Goal: Information Seeking & Learning: Learn about a topic

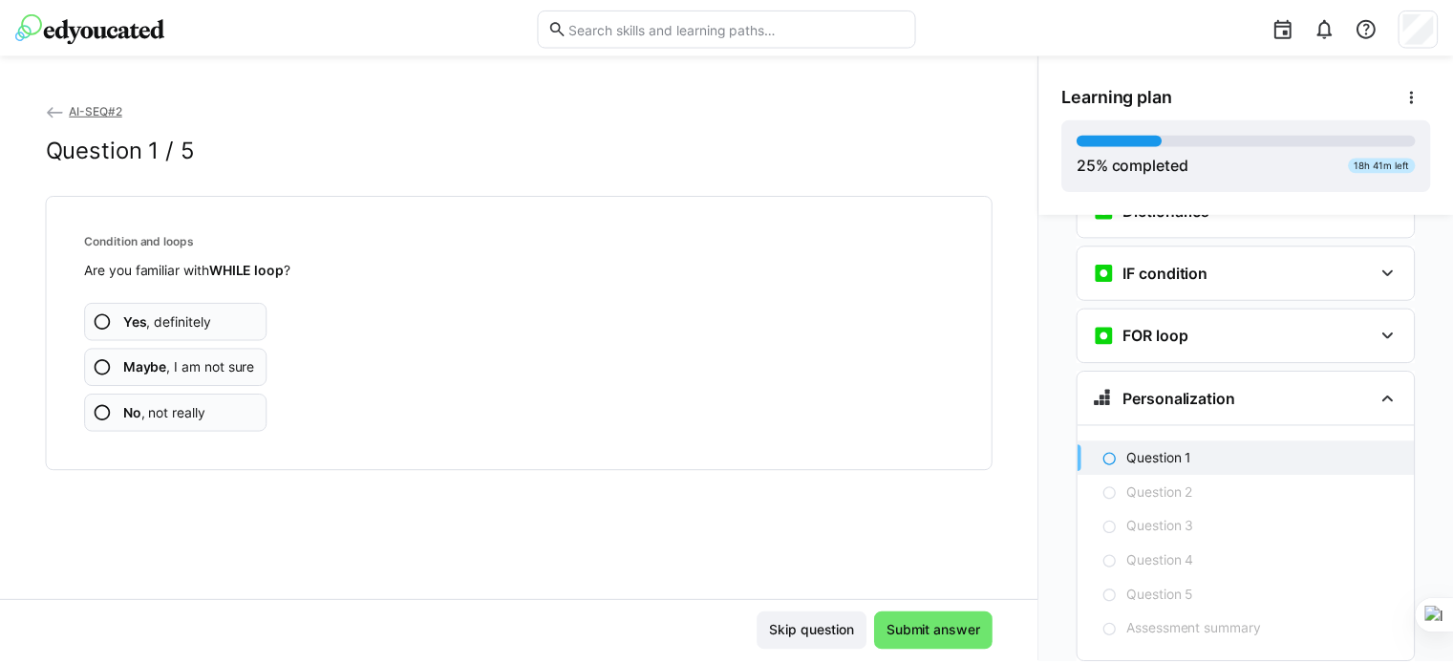
scroll to position [1219, 0]
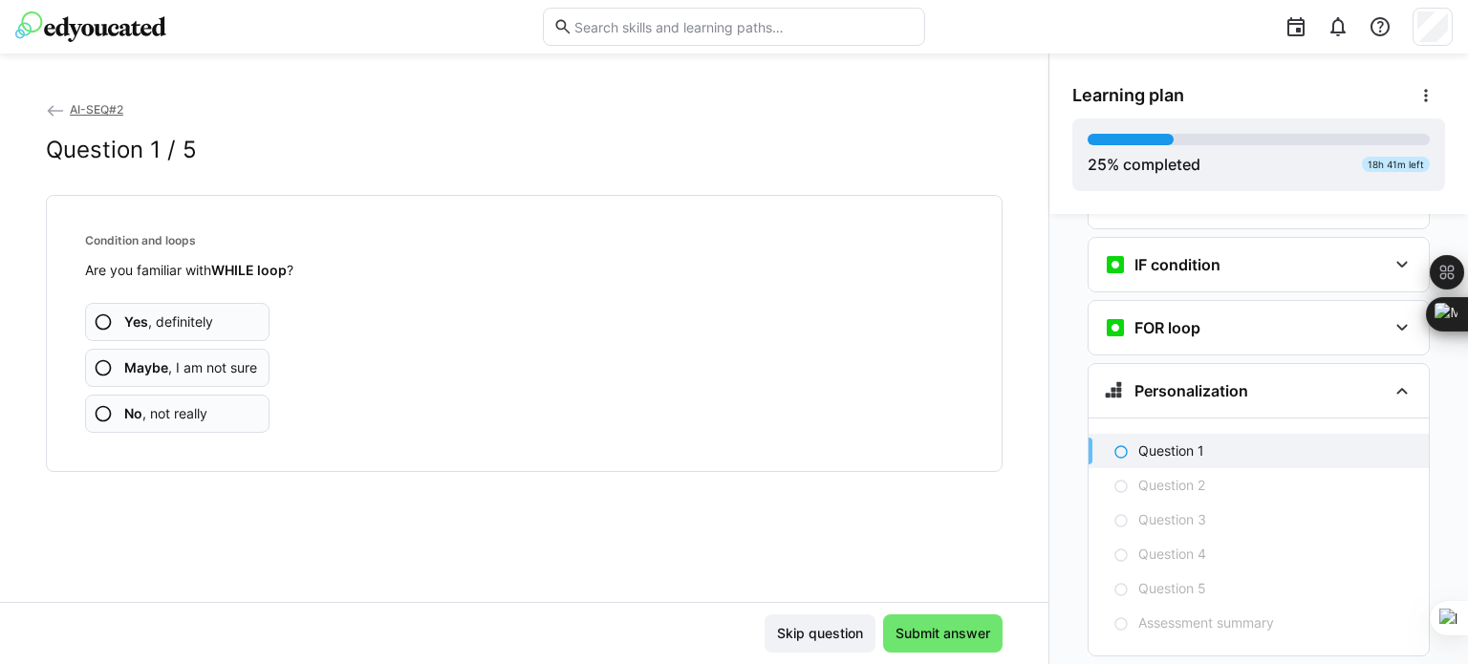
click at [103, 111] on span "AI-SEQ#2" at bounding box center [97, 109] width 54 height 14
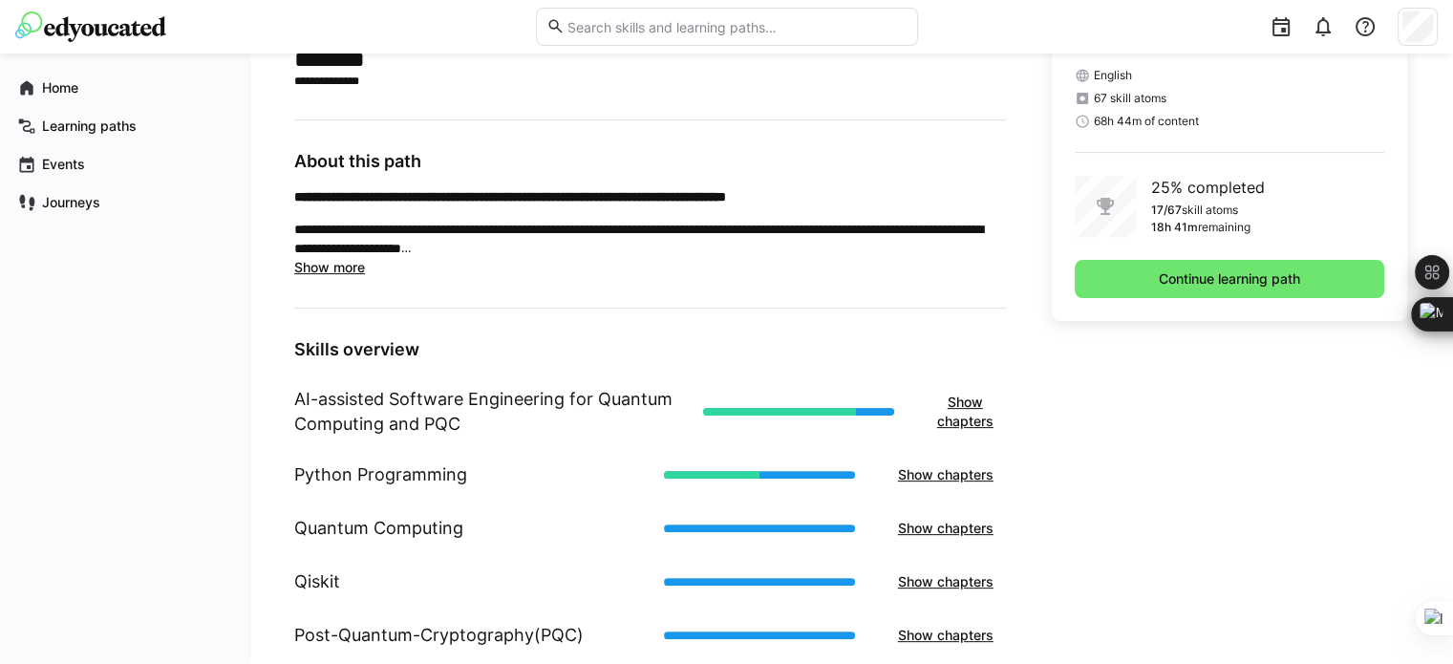
scroll to position [387, 0]
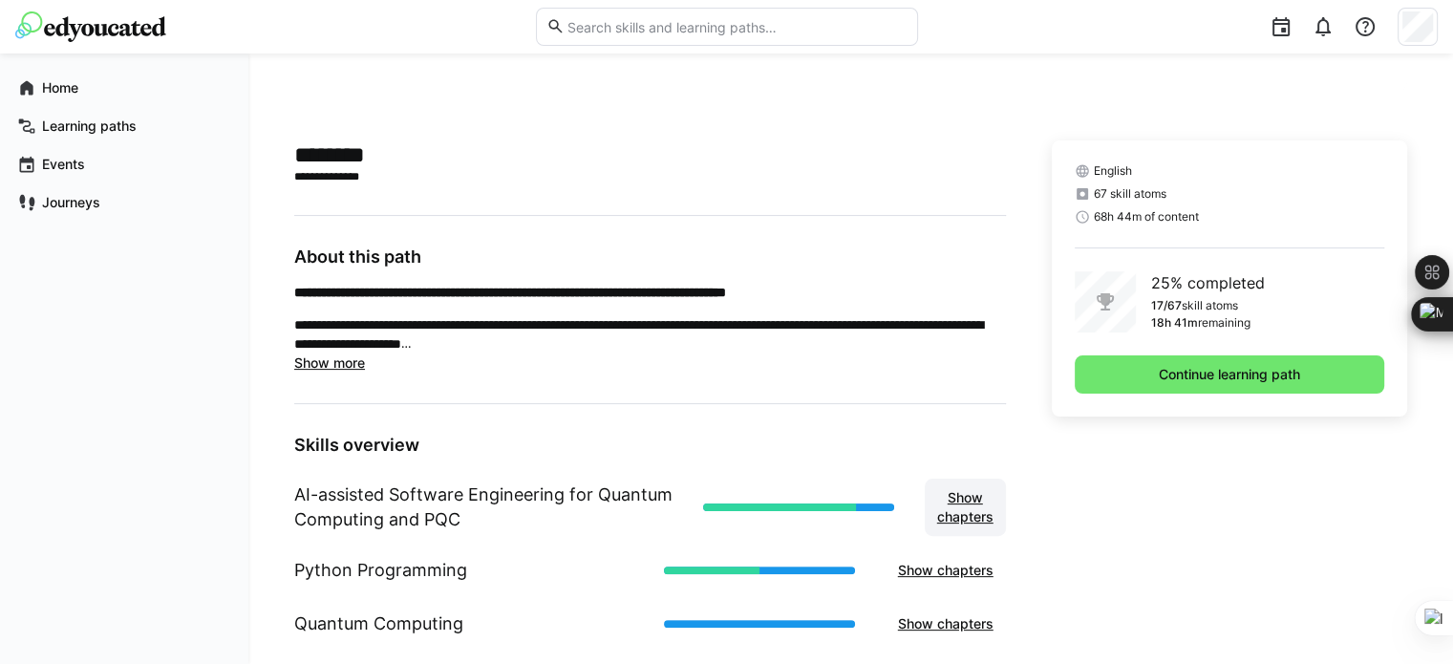
click at [967, 512] on span "Show chapters" at bounding box center [965, 507] width 62 height 38
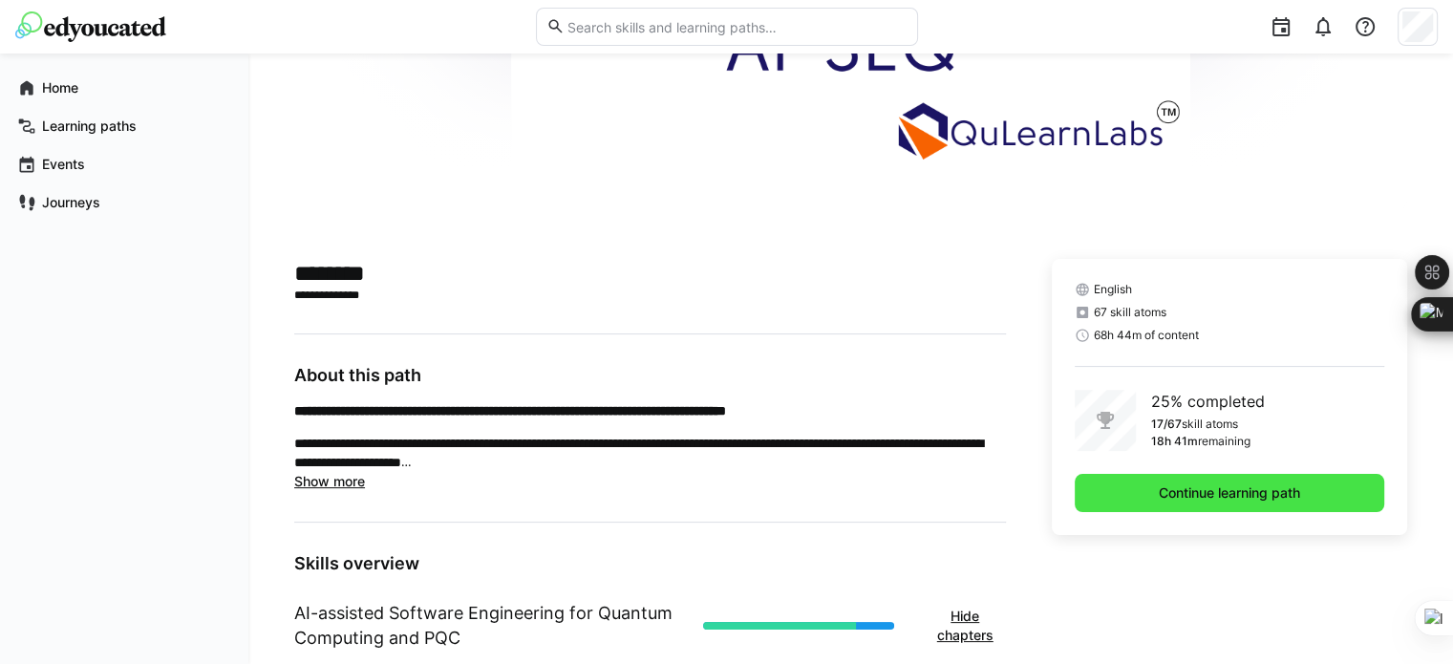
scroll to position [266, 0]
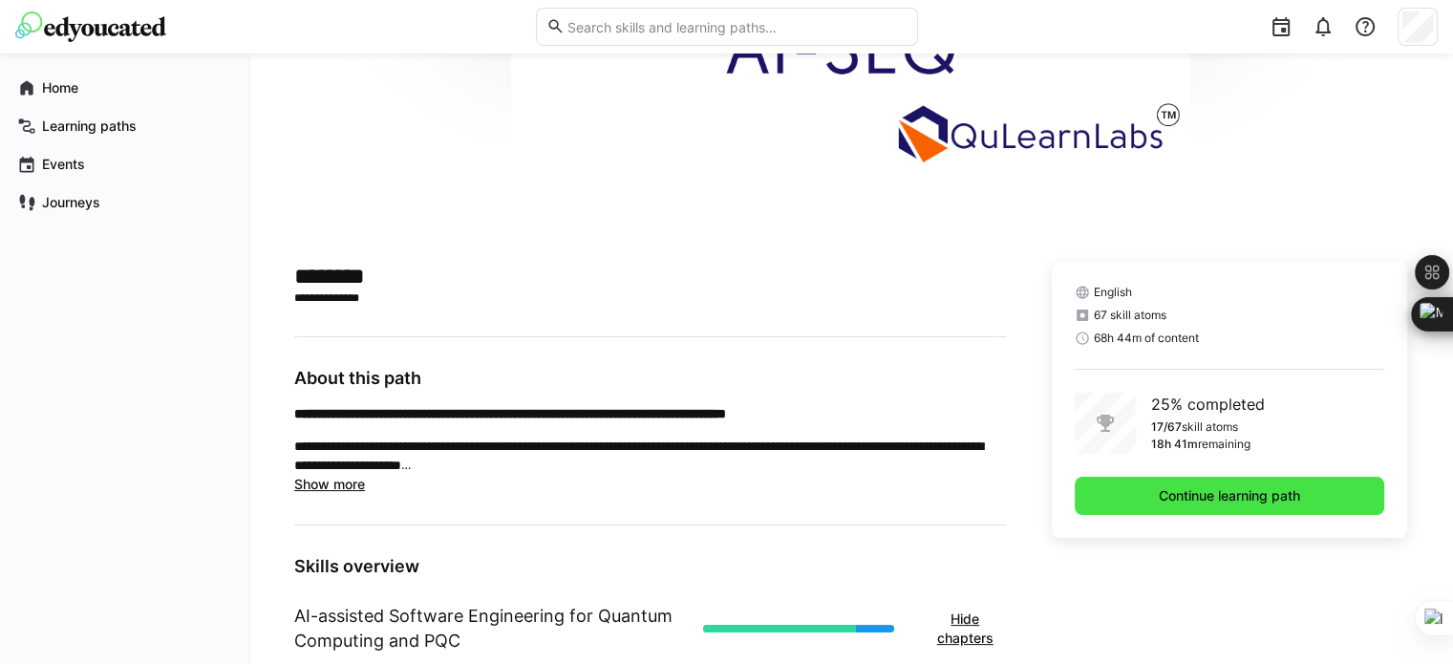
click at [1215, 483] on span "Continue learning path" at bounding box center [1230, 496] width 310 height 38
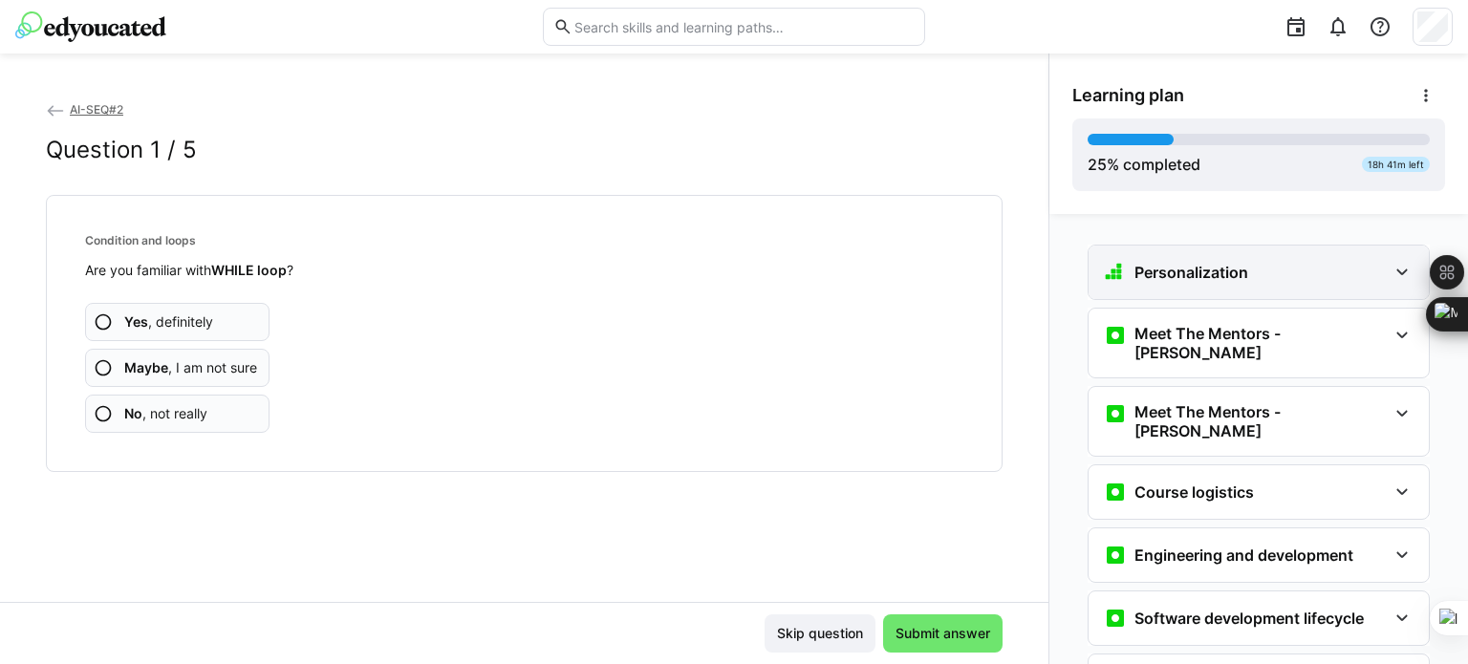
click at [1397, 285] on div "Personalization" at bounding box center [1258, 273] width 340 height 54
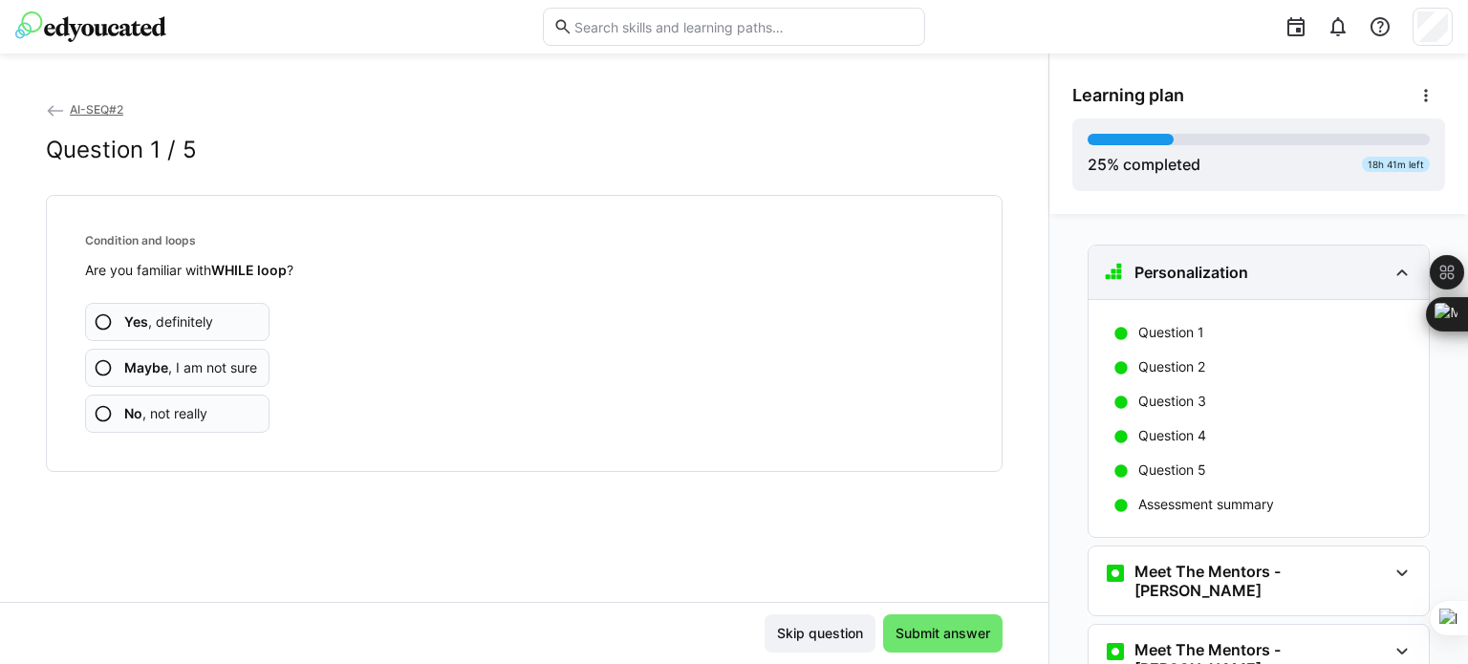
click at [1397, 282] on eds-icon at bounding box center [1401, 272] width 23 height 23
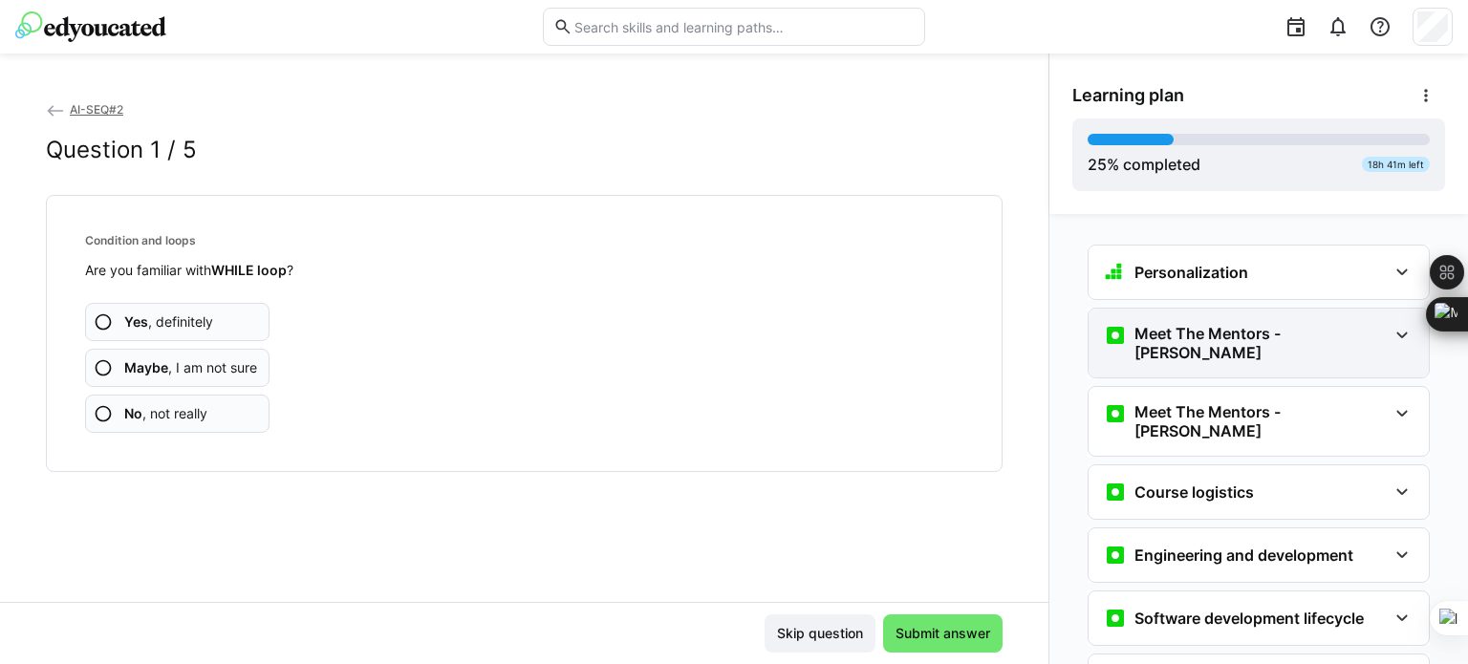
click at [1390, 339] on eds-icon at bounding box center [1401, 335] width 23 height 23
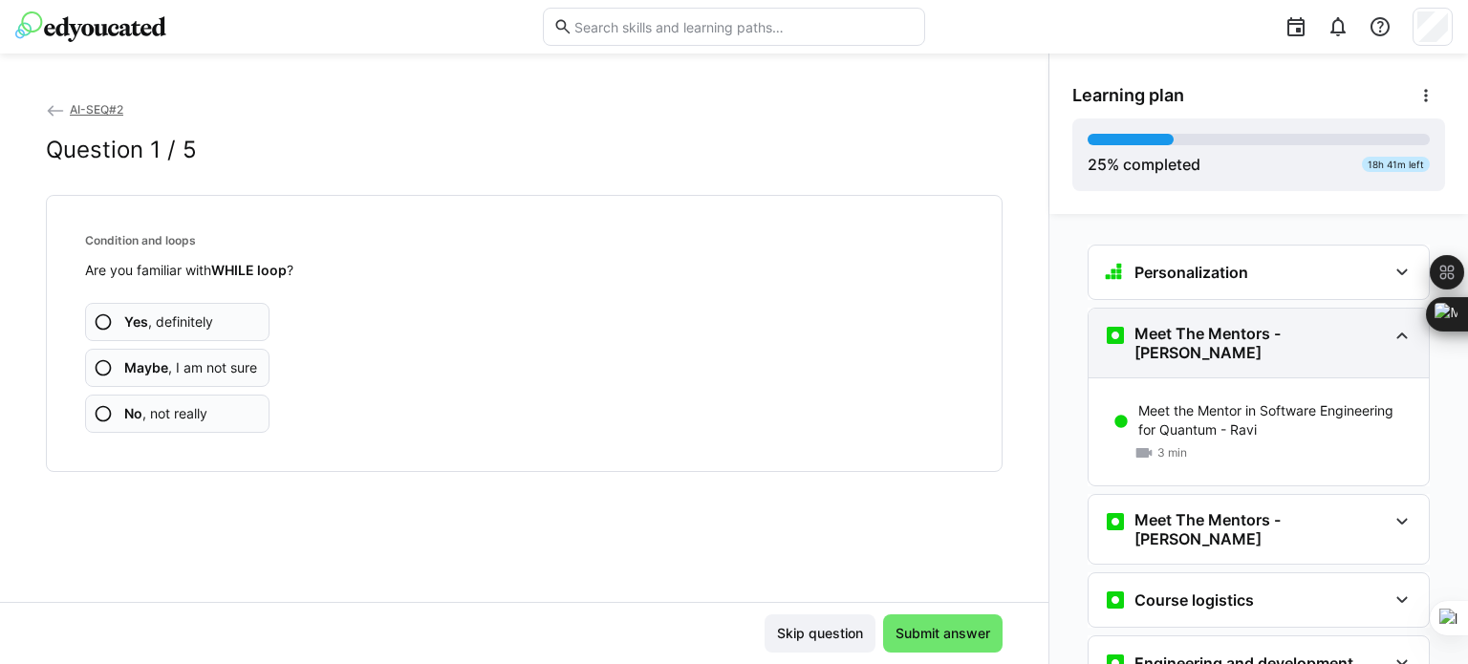
click at [1390, 339] on eds-icon at bounding box center [1401, 335] width 23 height 23
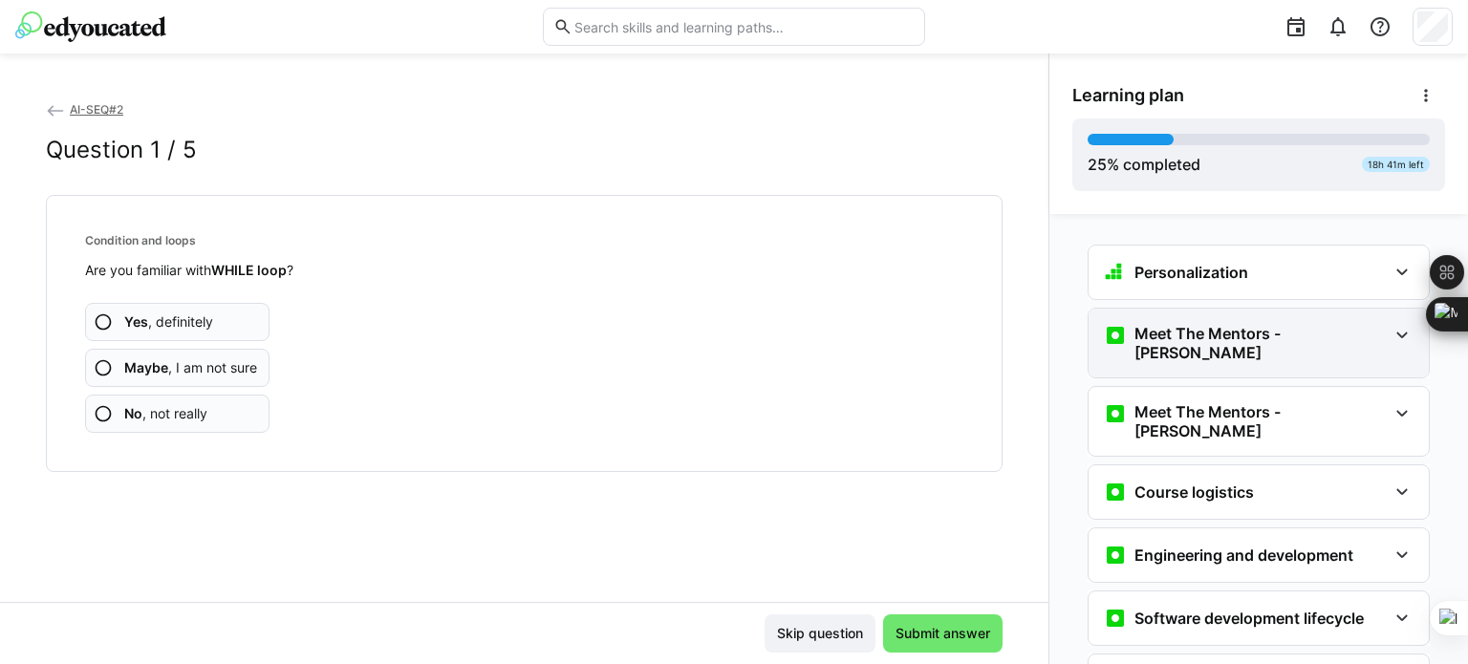
click at [1390, 335] on eds-icon at bounding box center [1401, 335] width 23 height 23
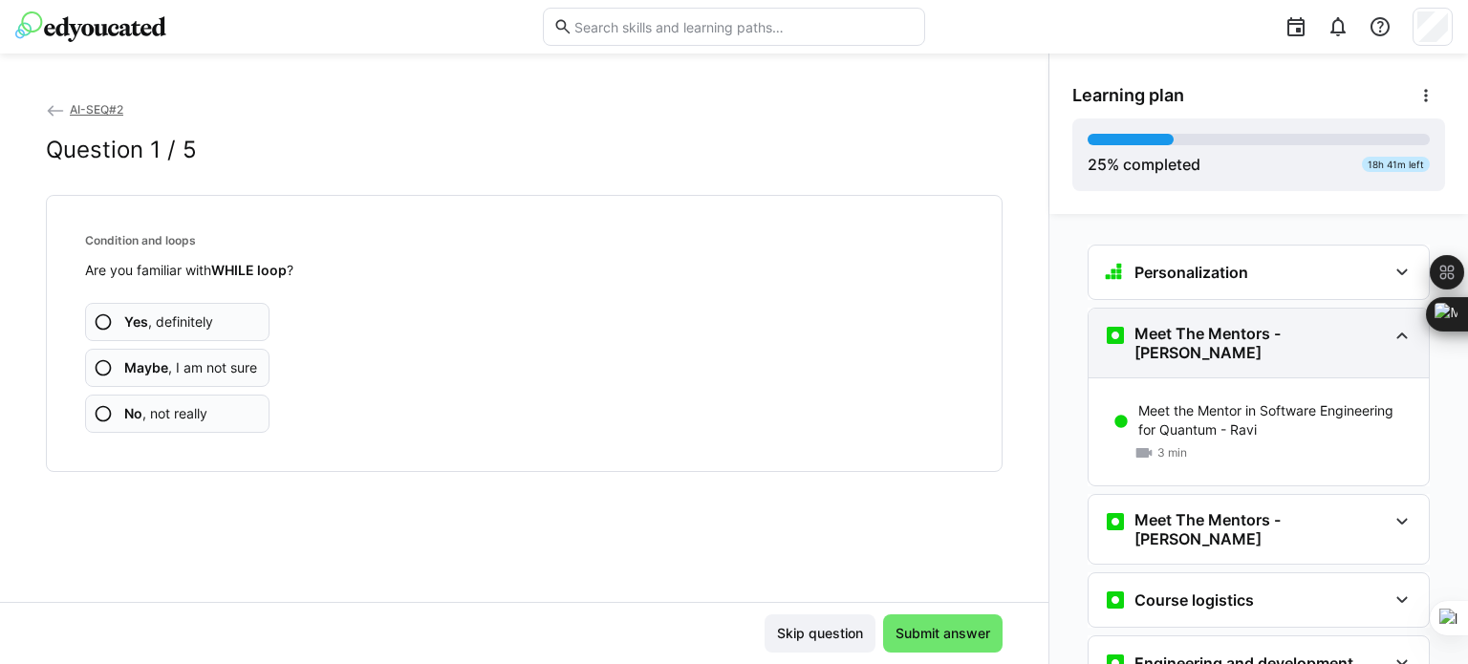
click at [1390, 335] on eds-icon at bounding box center [1401, 335] width 23 height 23
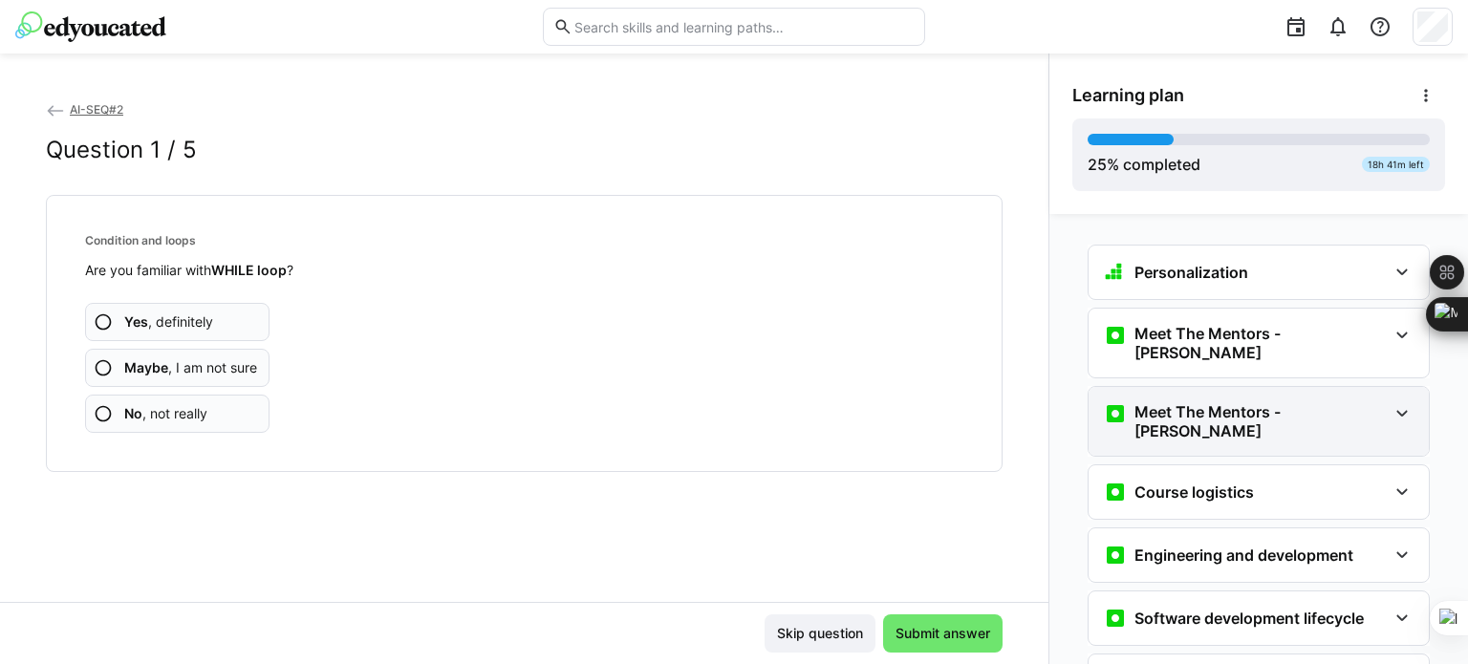
click at [1400, 405] on eds-icon at bounding box center [1401, 413] width 23 height 23
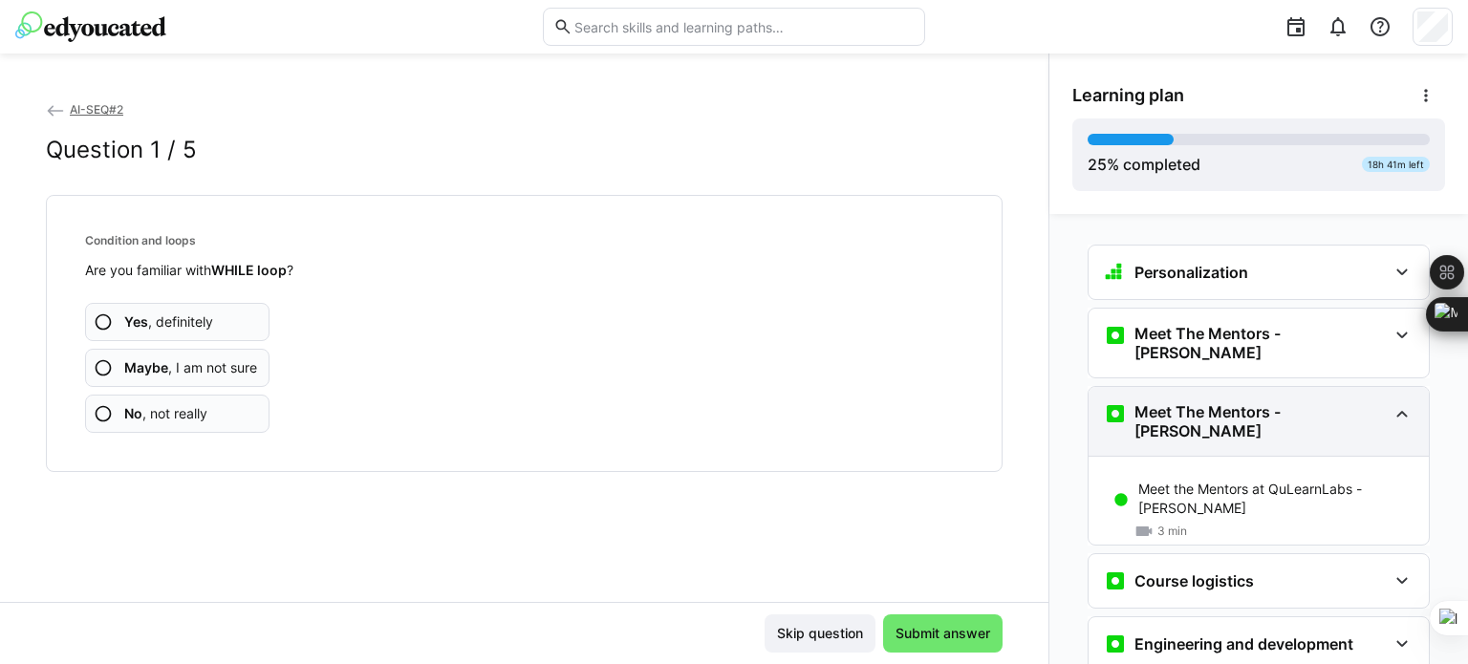
click at [1395, 402] on eds-icon at bounding box center [1401, 413] width 23 height 23
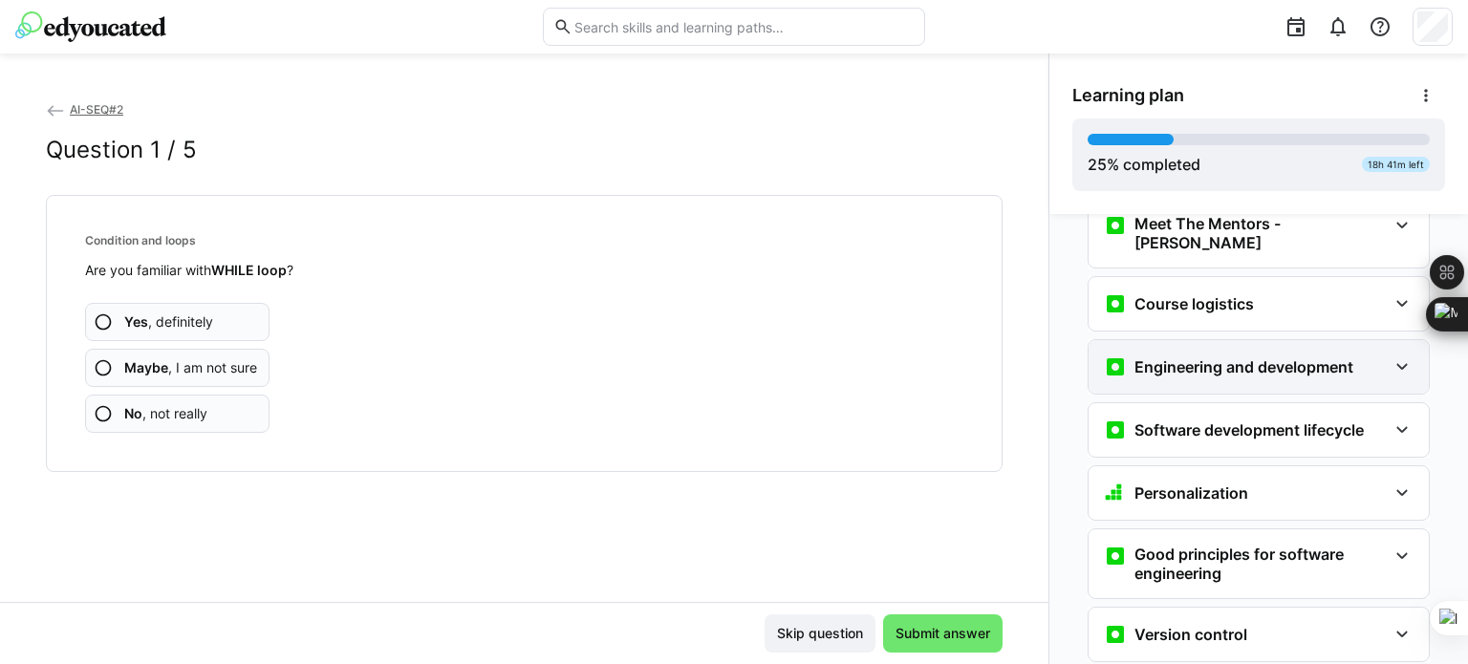
scroll to position [192, 0]
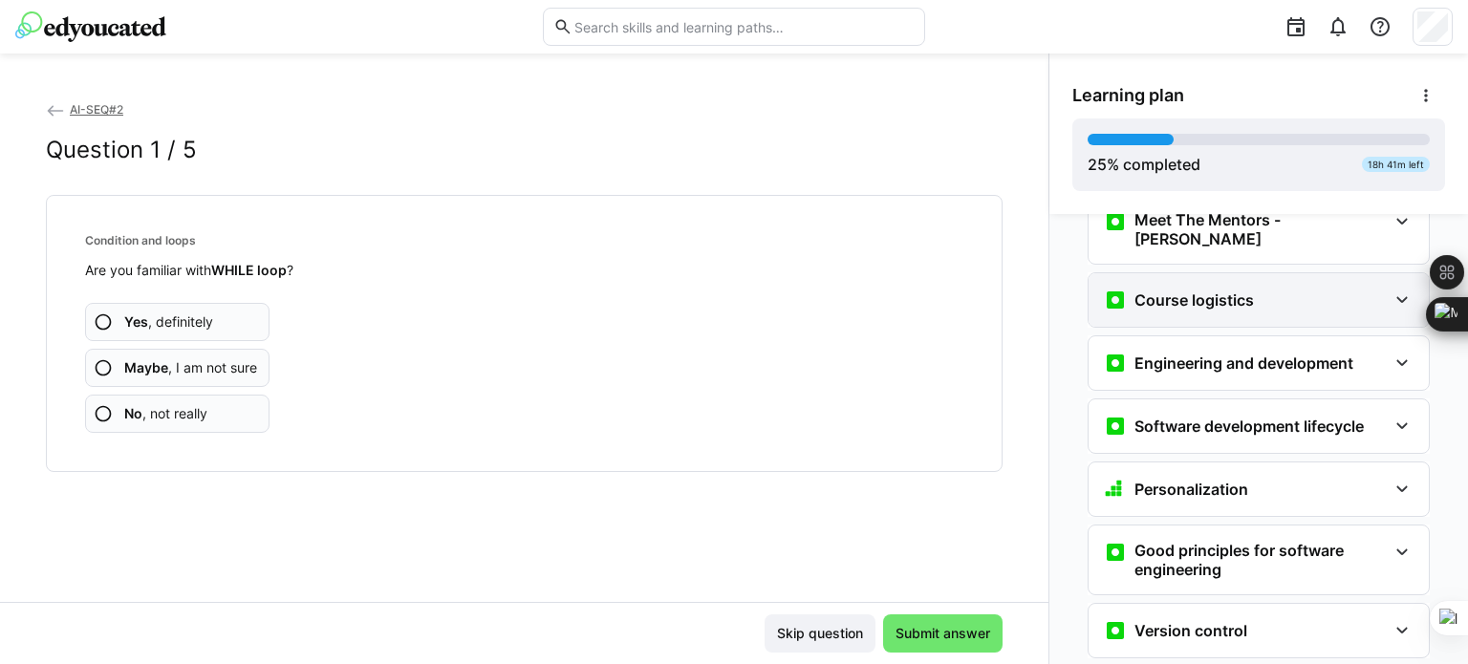
click at [1390, 289] on eds-icon at bounding box center [1401, 300] width 23 height 23
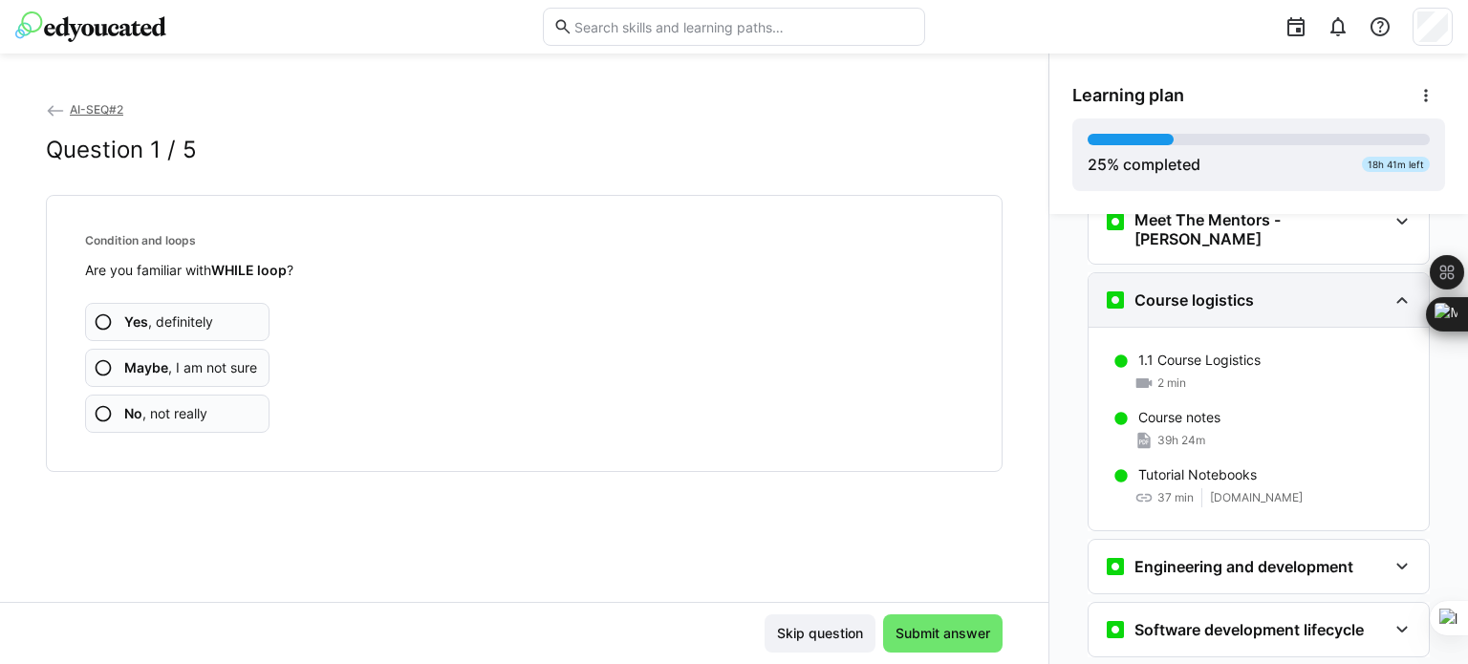
click at [1390, 289] on eds-icon at bounding box center [1401, 300] width 23 height 23
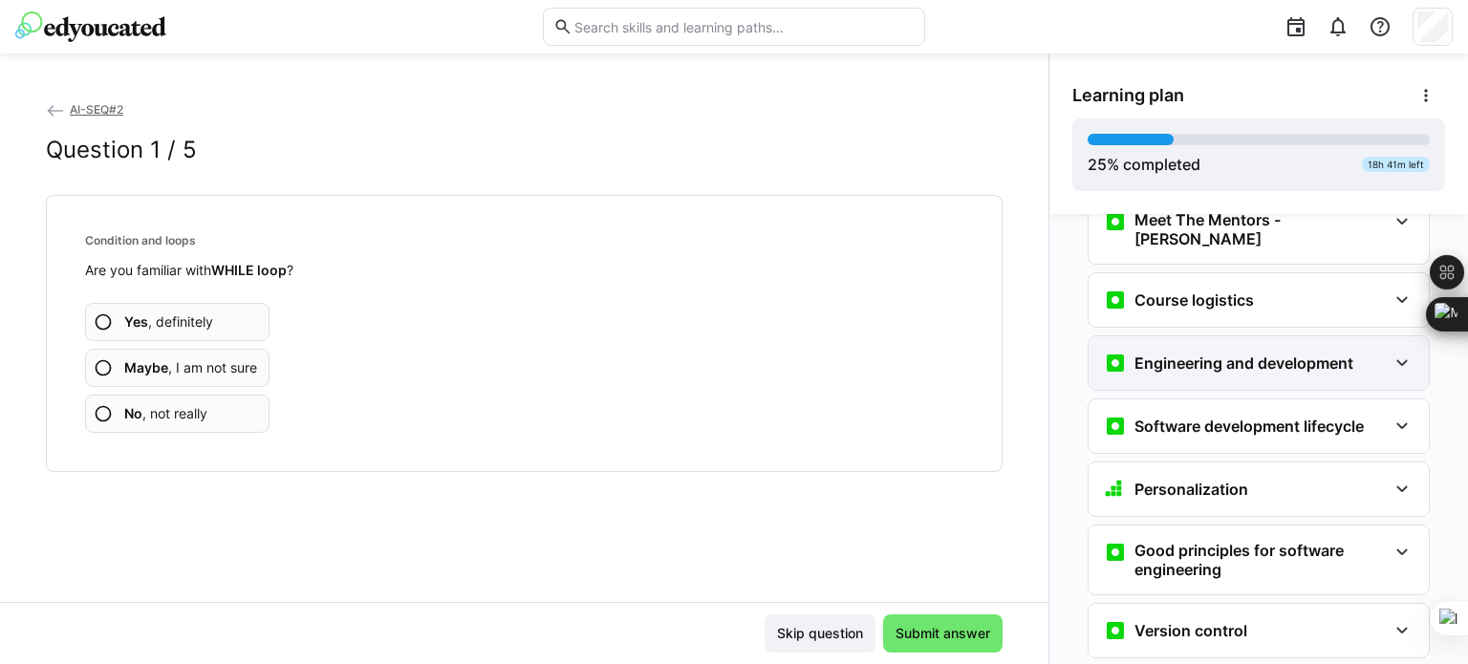
click at [1395, 352] on eds-icon at bounding box center [1401, 363] width 23 height 23
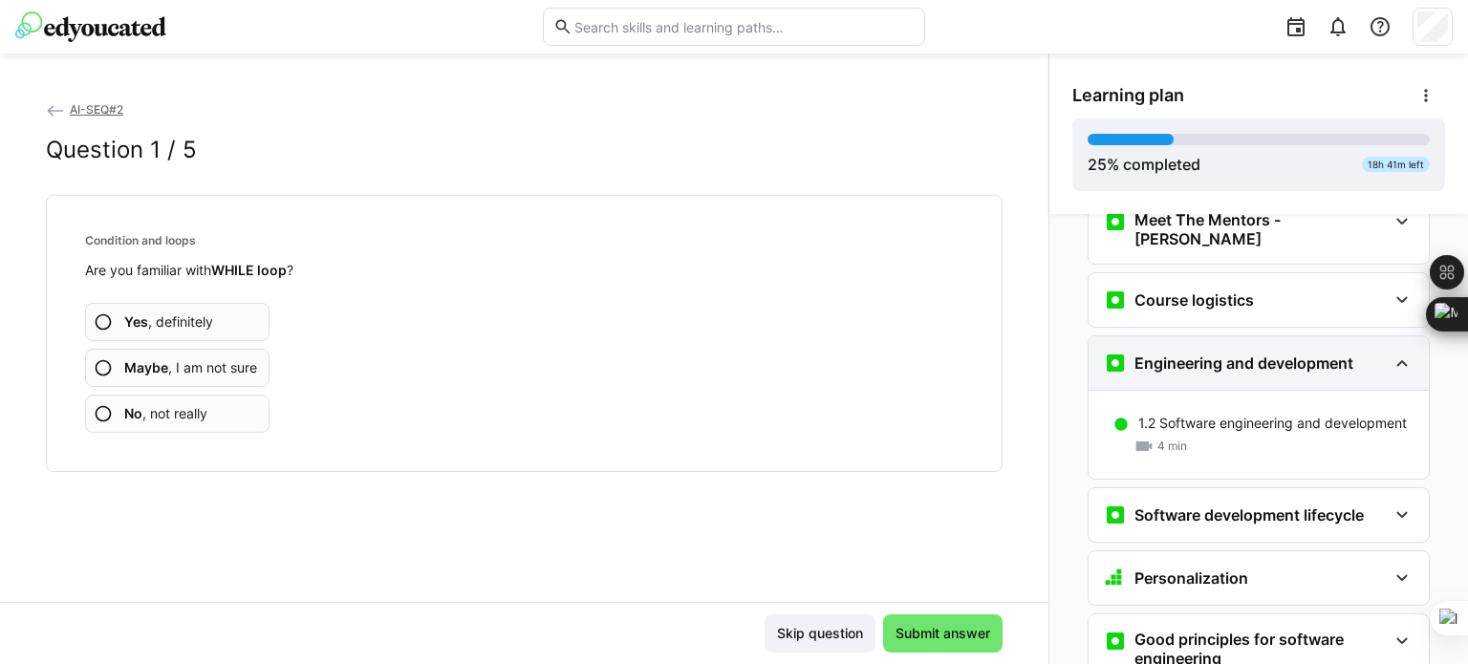
click at [1395, 352] on eds-icon at bounding box center [1401, 363] width 23 height 23
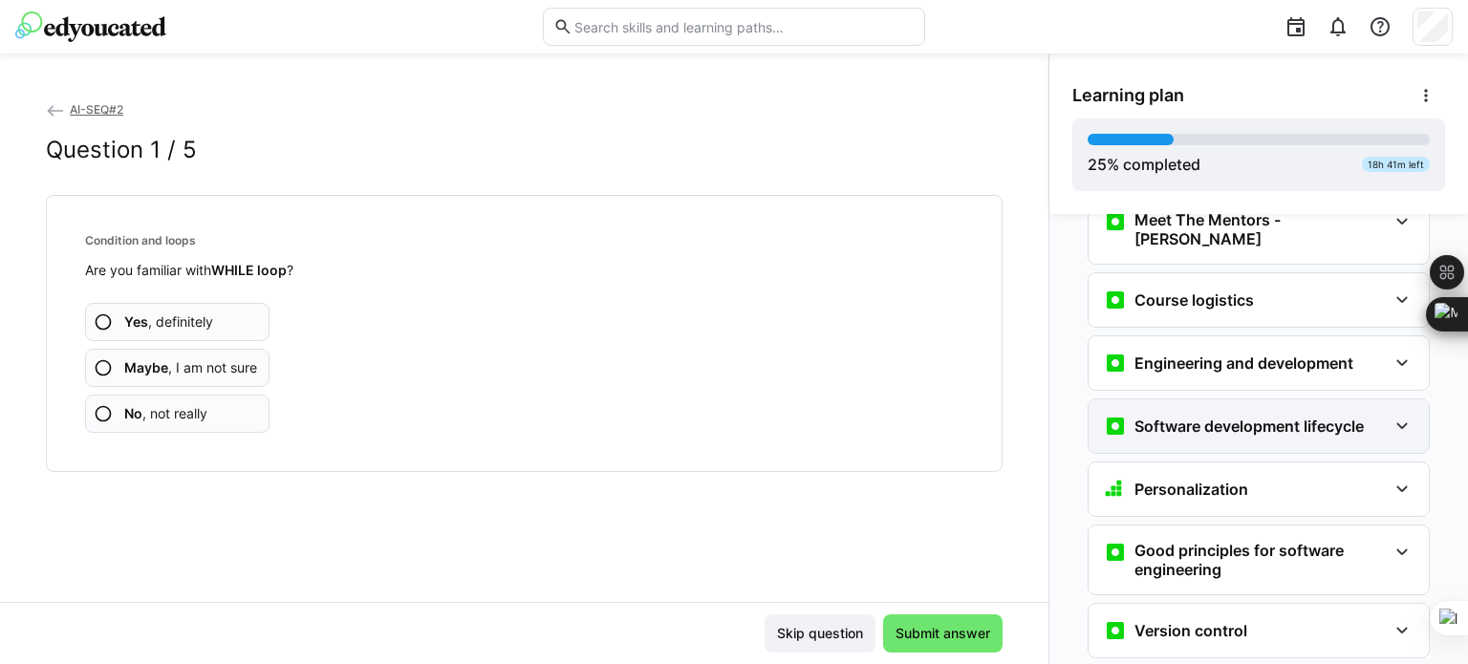
click at [1390, 415] on eds-icon at bounding box center [1401, 426] width 23 height 23
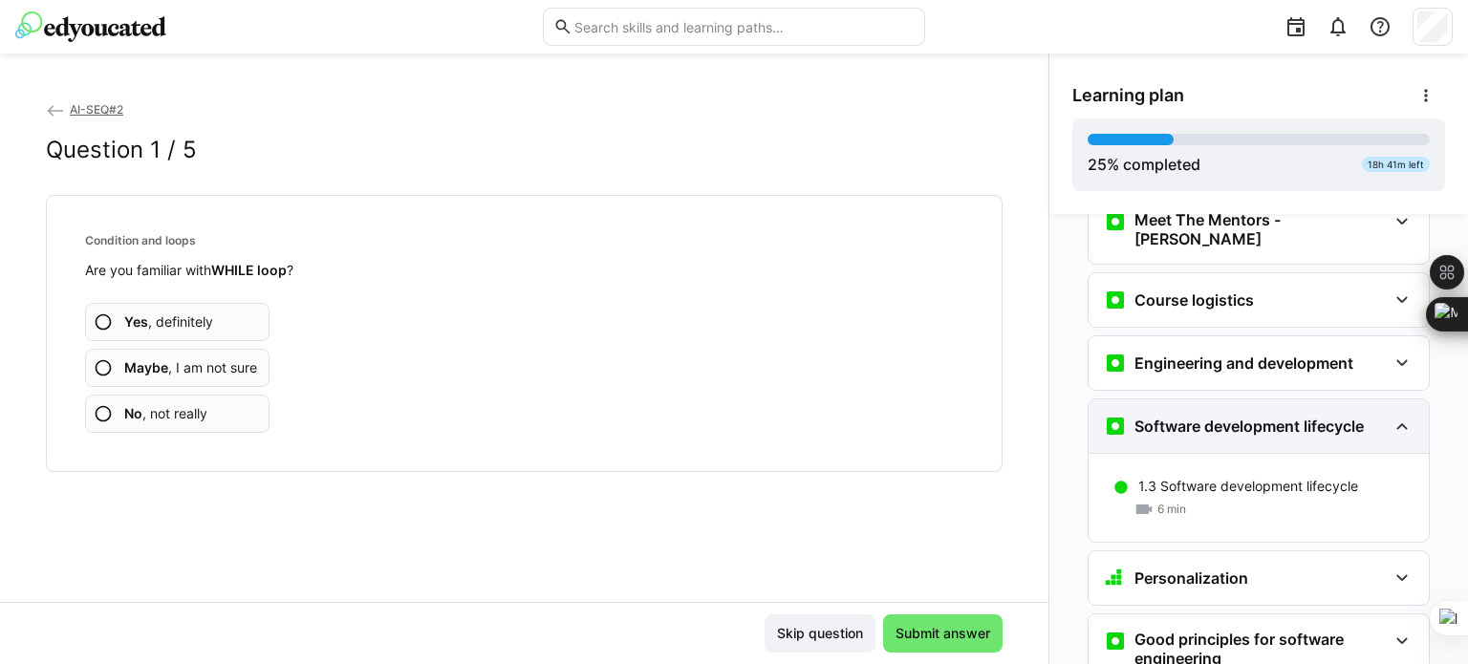
click at [1390, 415] on eds-icon at bounding box center [1401, 426] width 23 height 23
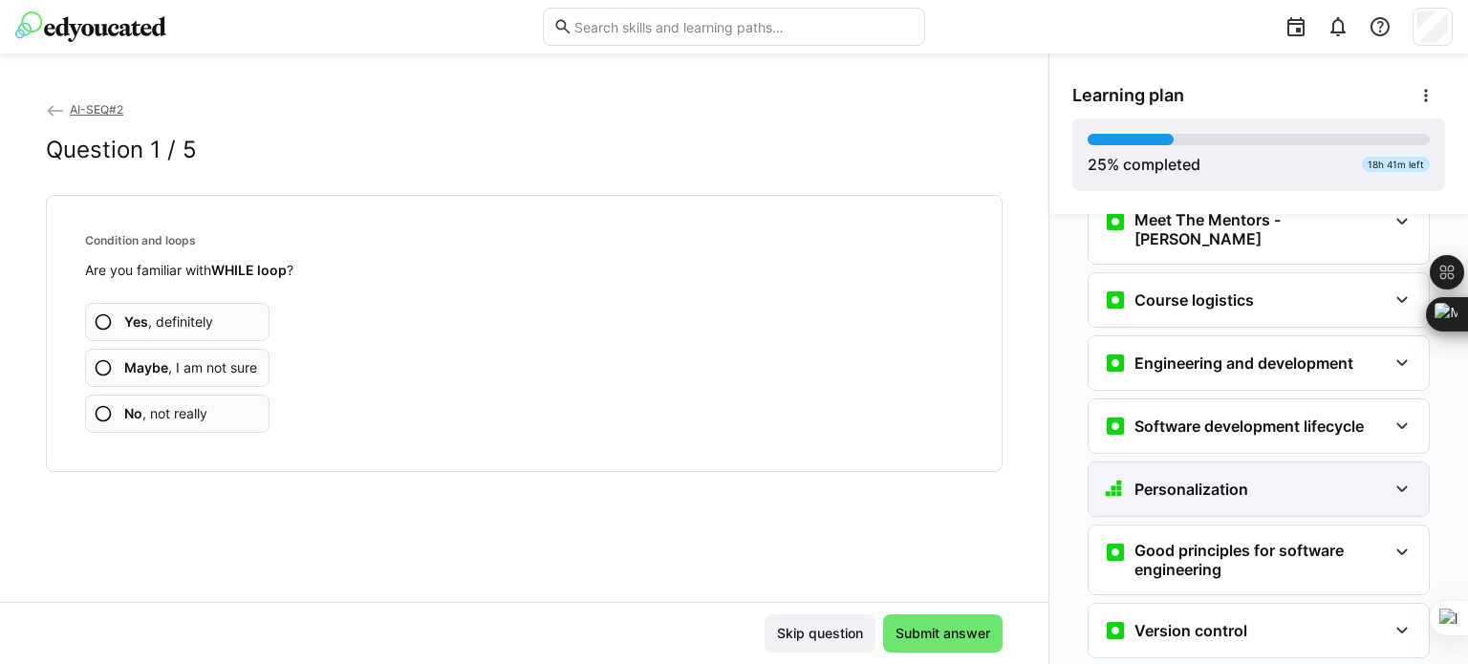
click at [1372, 478] on div "Personalization" at bounding box center [1245, 489] width 283 height 23
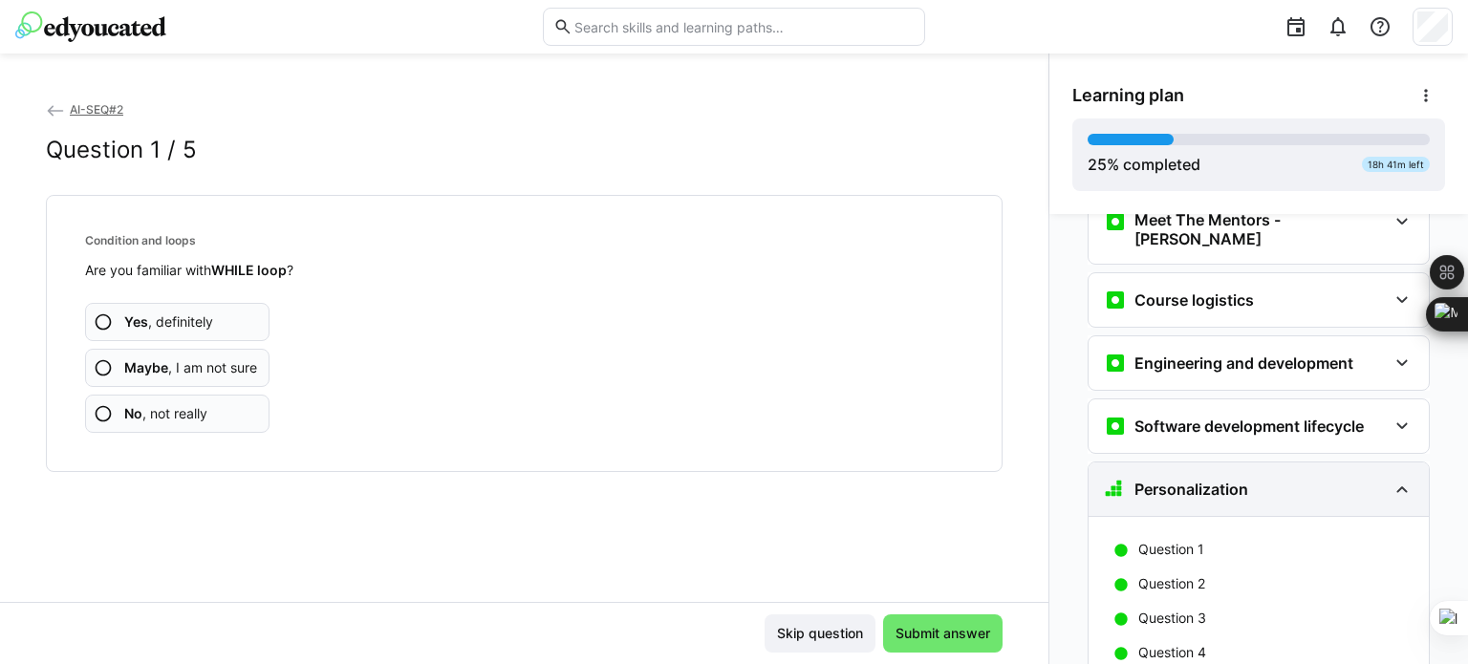
click at [1372, 478] on div "Personalization" at bounding box center [1245, 489] width 283 height 23
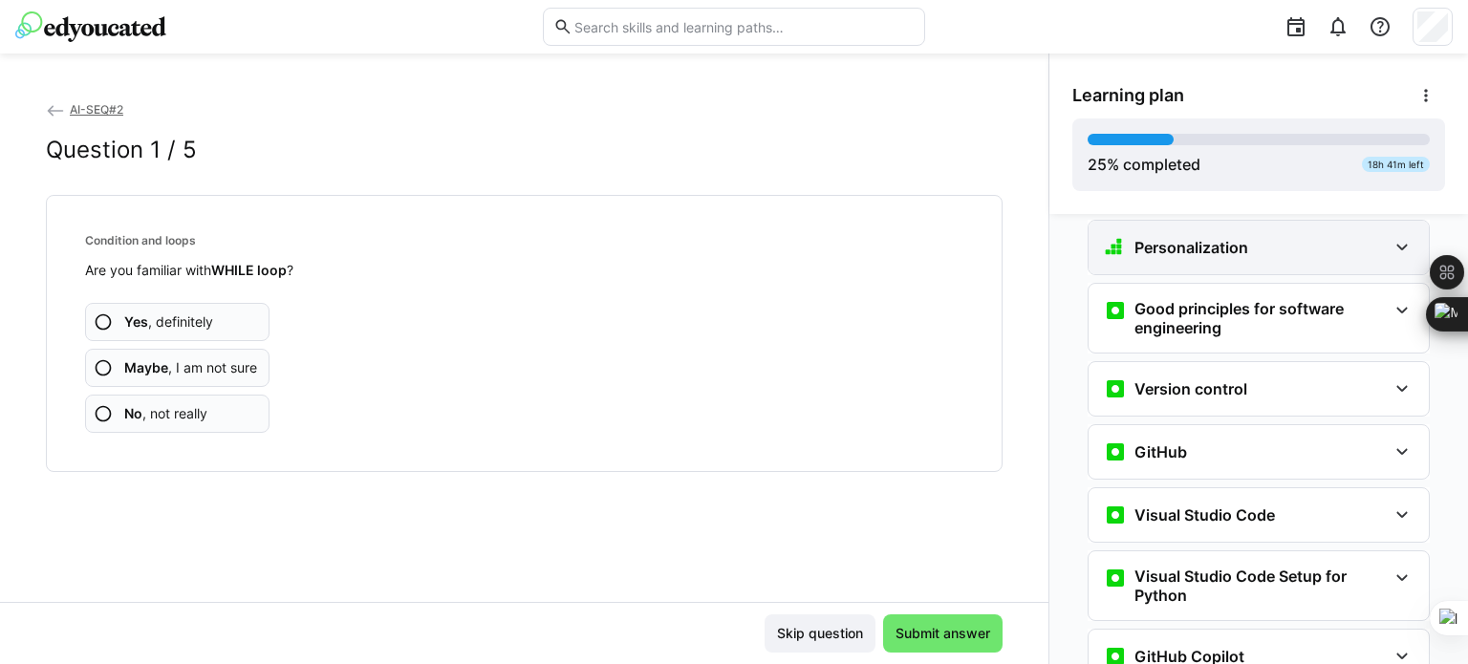
scroll to position [436, 0]
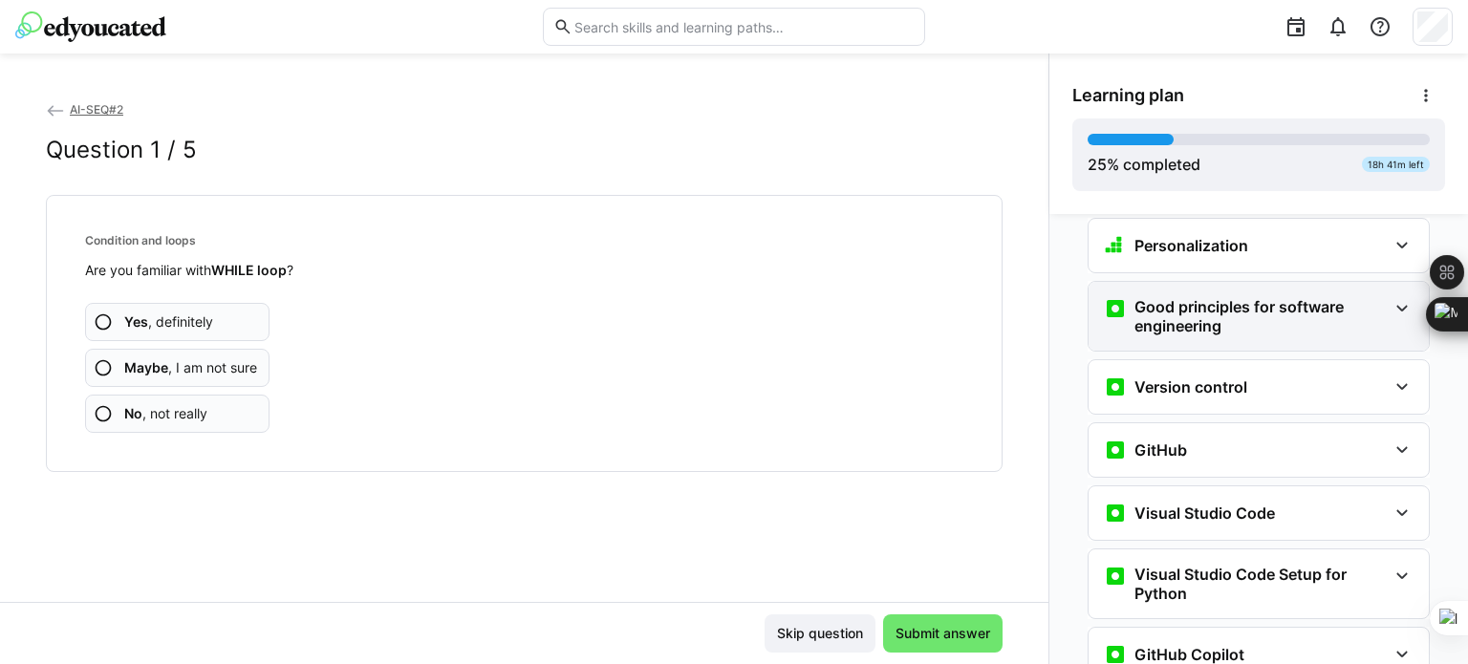
click at [1372, 297] on h3 "Good principles for software engineering" at bounding box center [1260, 316] width 252 height 38
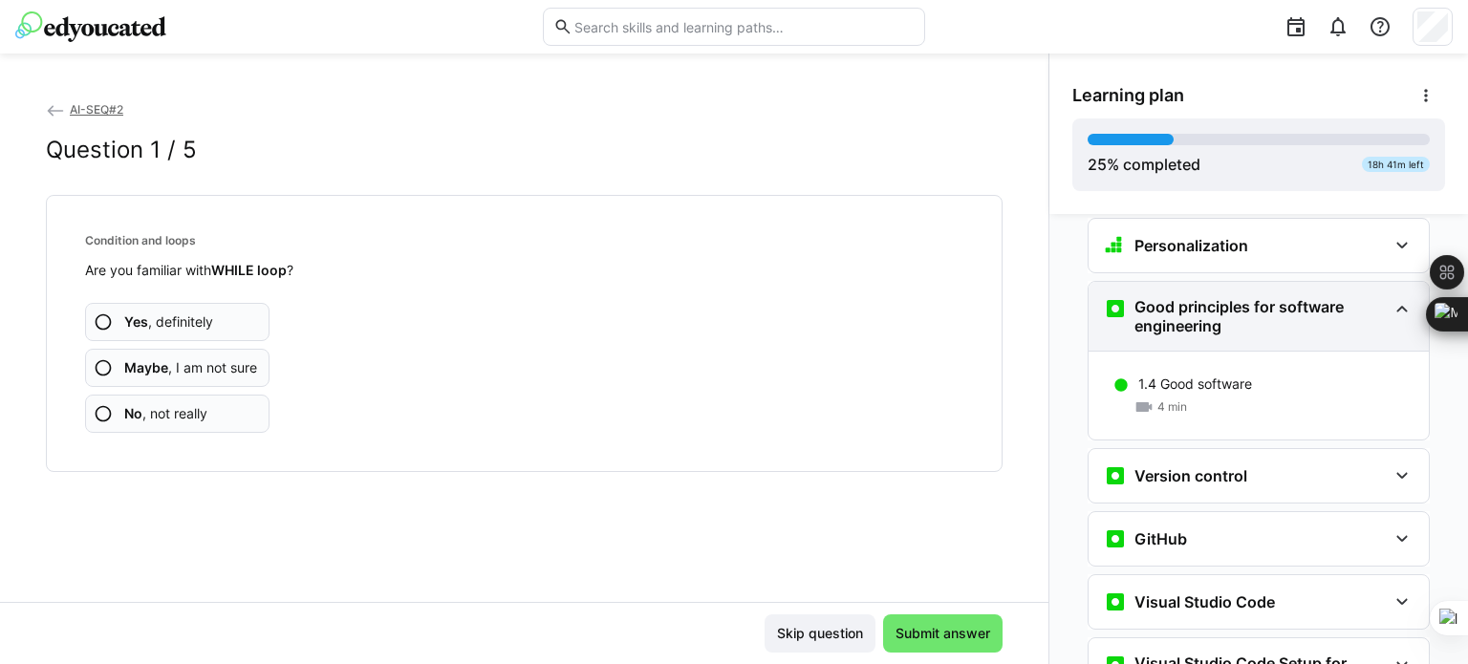
click at [1372, 297] on h3 "Good principles for software engineering" at bounding box center [1260, 316] width 252 height 38
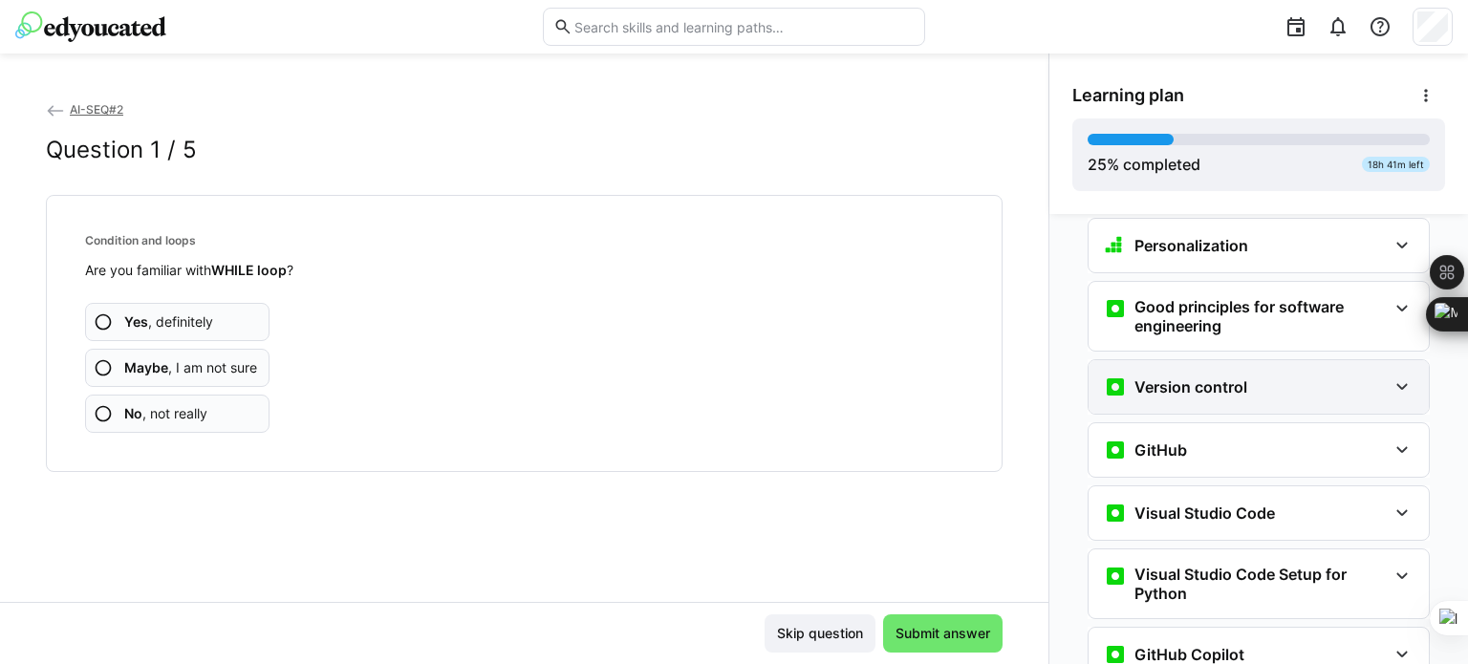
click at [1375, 375] on div "Version control" at bounding box center [1245, 386] width 283 height 23
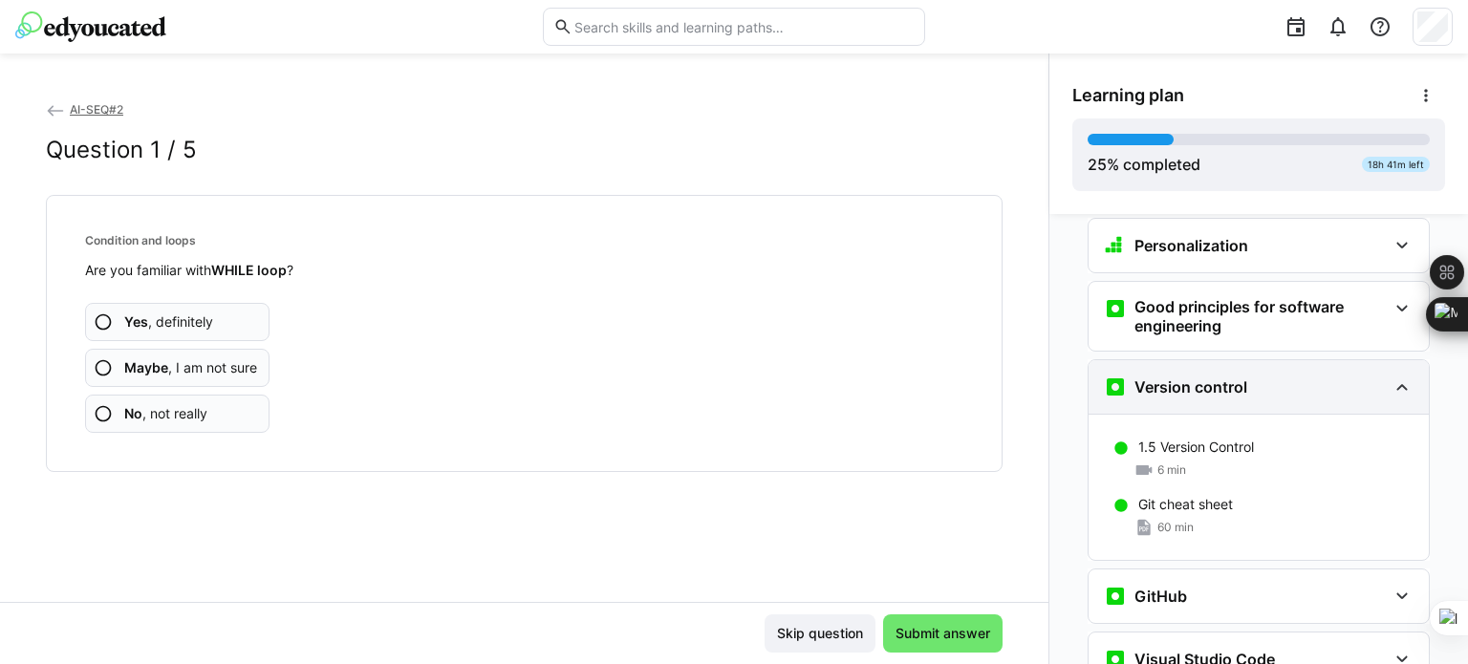
click at [1375, 375] on div "Version control" at bounding box center [1245, 386] width 283 height 23
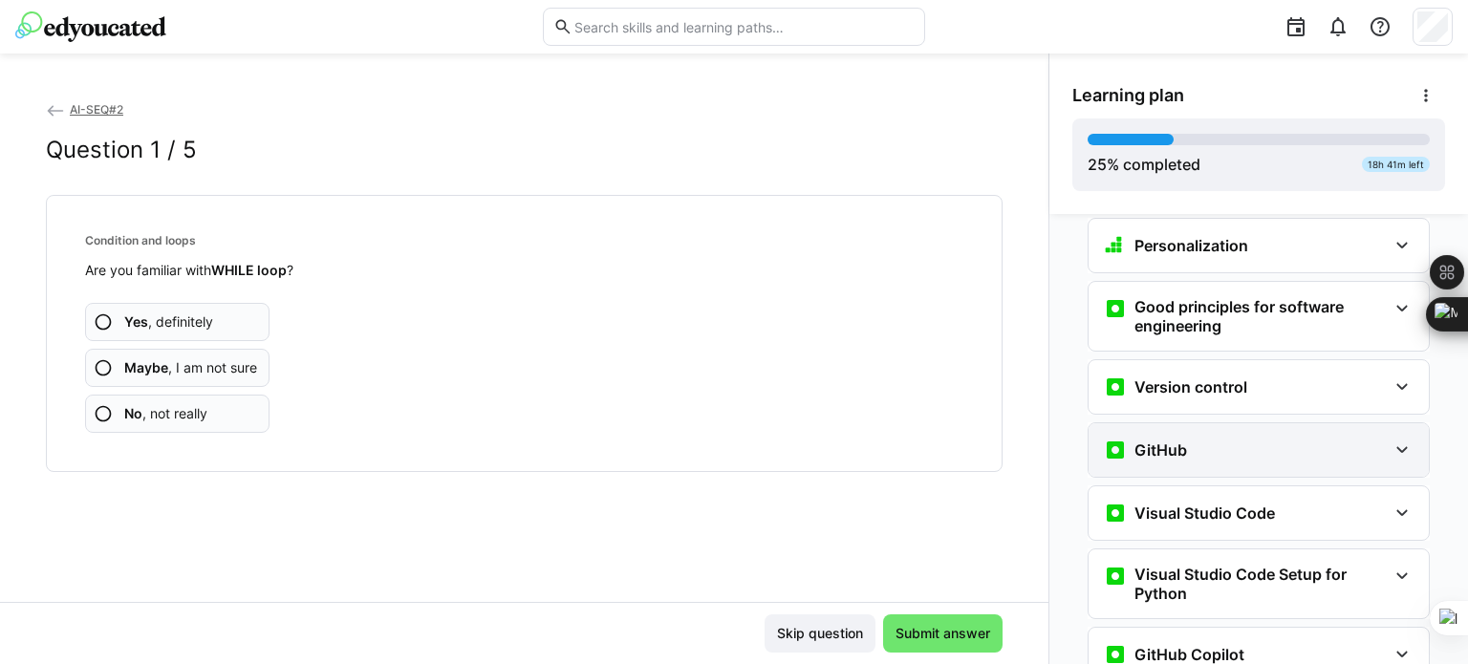
click at [1362, 439] on div "GitHub" at bounding box center [1245, 450] width 283 height 23
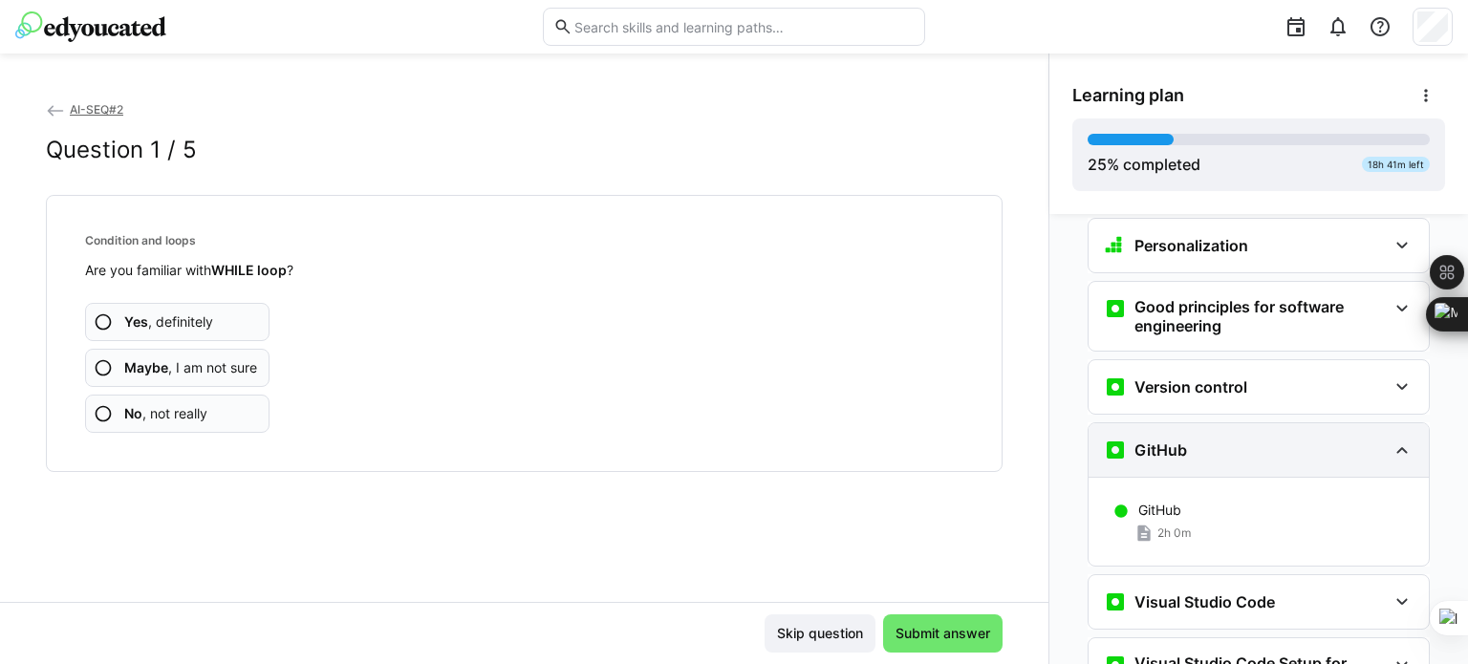
click at [1362, 439] on div "GitHub" at bounding box center [1245, 450] width 283 height 23
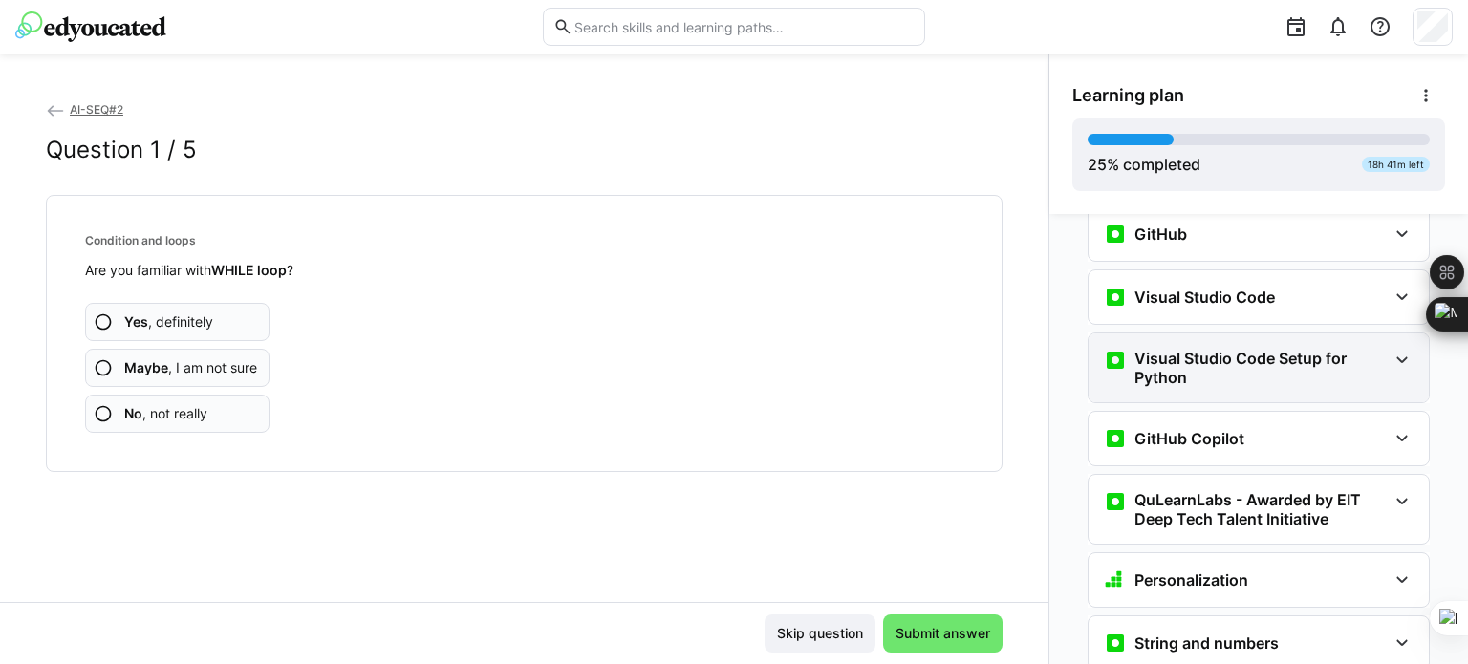
scroll to position [654, 0]
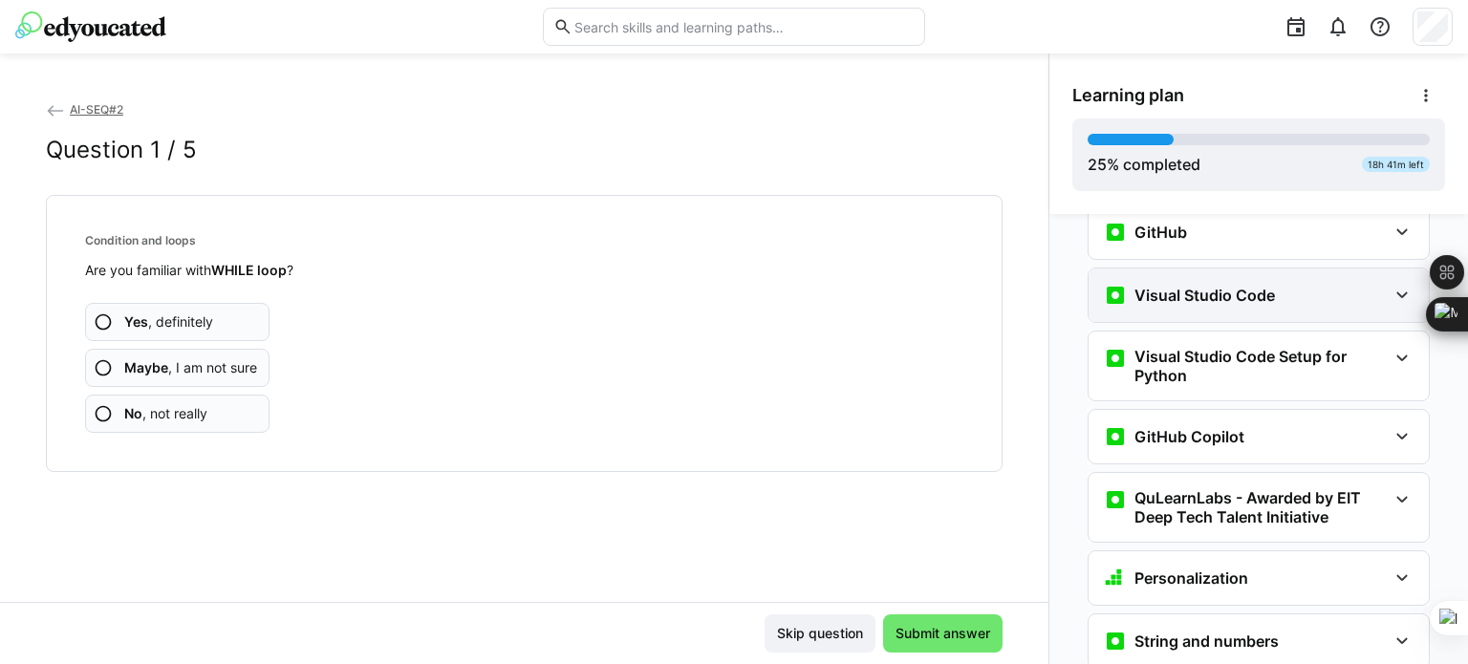
click at [1331, 274] on div "Visual Studio Code" at bounding box center [1258, 295] width 340 height 54
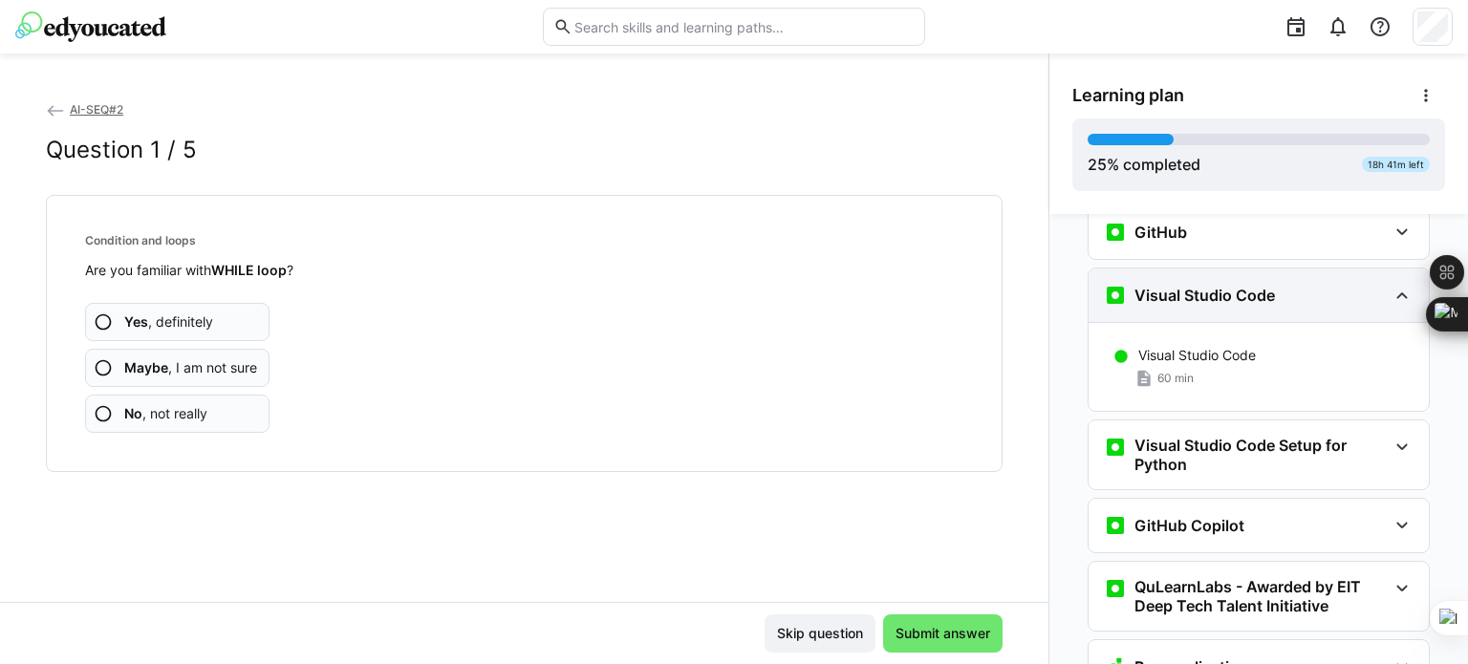
click at [1334, 273] on div "Visual Studio Code" at bounding box center [1258, 295] width 340 height 54
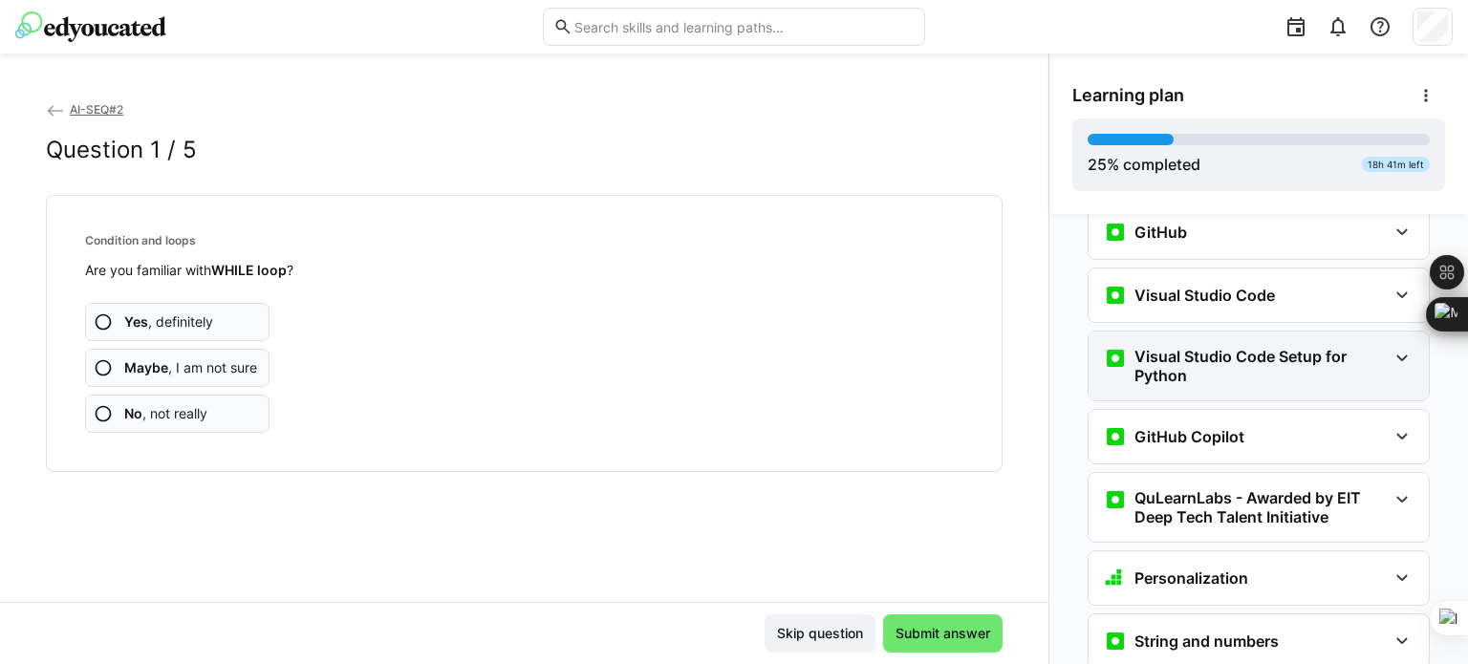
click at [1325, 350] on h3 "Visual Studio Code Setup for Python" at bounding box center [1260, 366] width 252 height 38
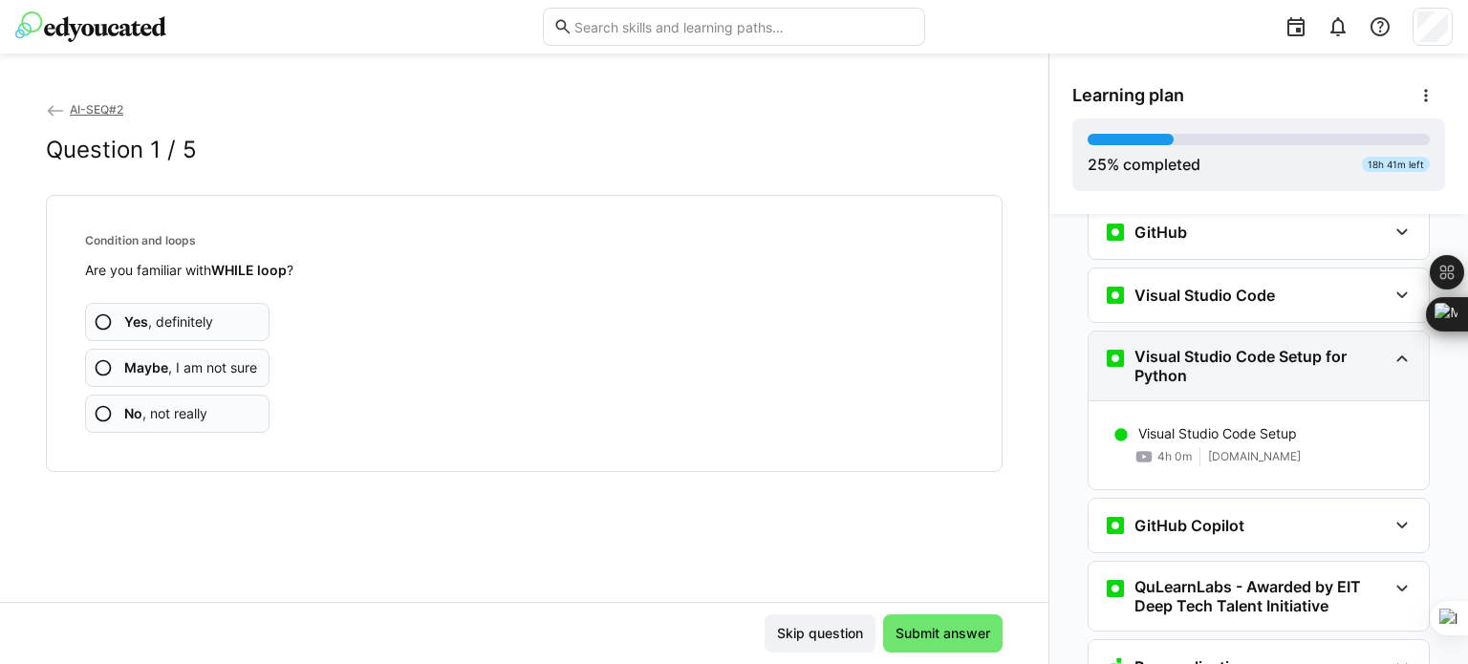
click at [1325, 347] on h3 "Visual Studio Code Setup for Python" at bounding box center [1260, 366] width 252 height 38
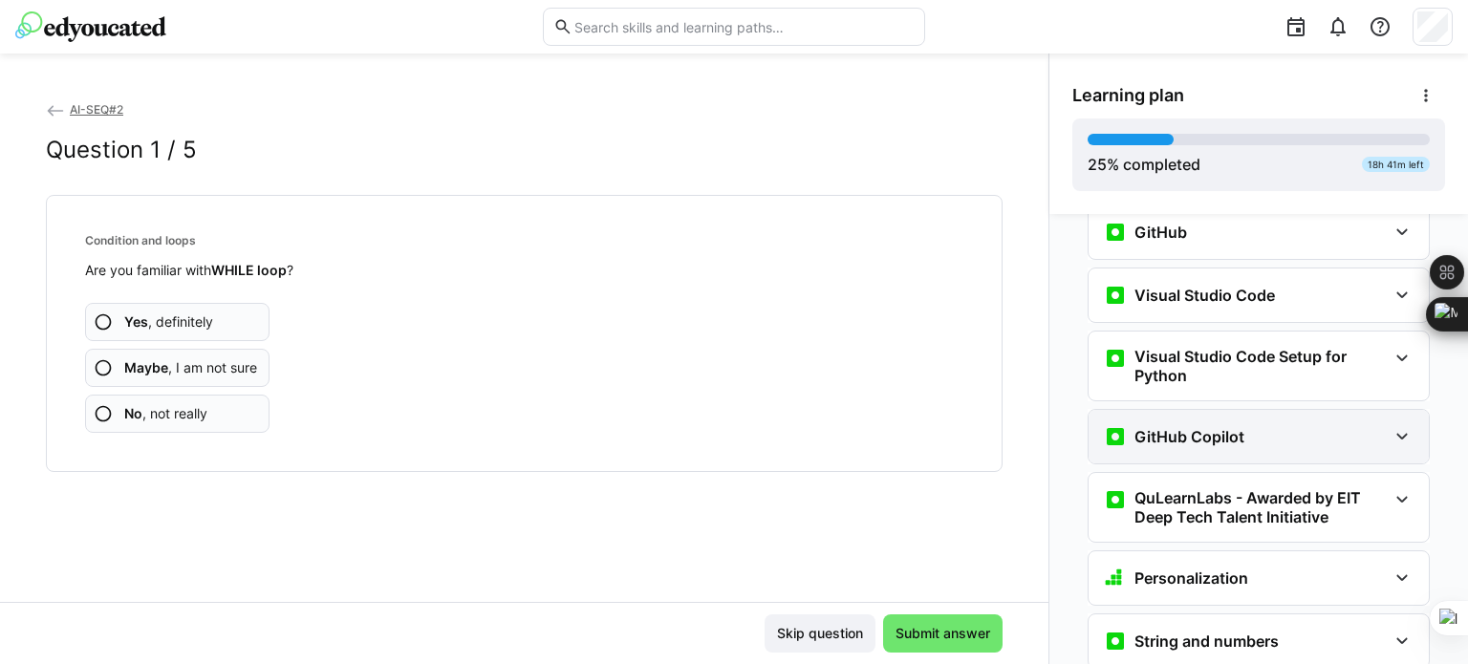
click at [1305, 425] on div "GitHub Copilot" at bounding box center [1245, 436] width 283 height 23
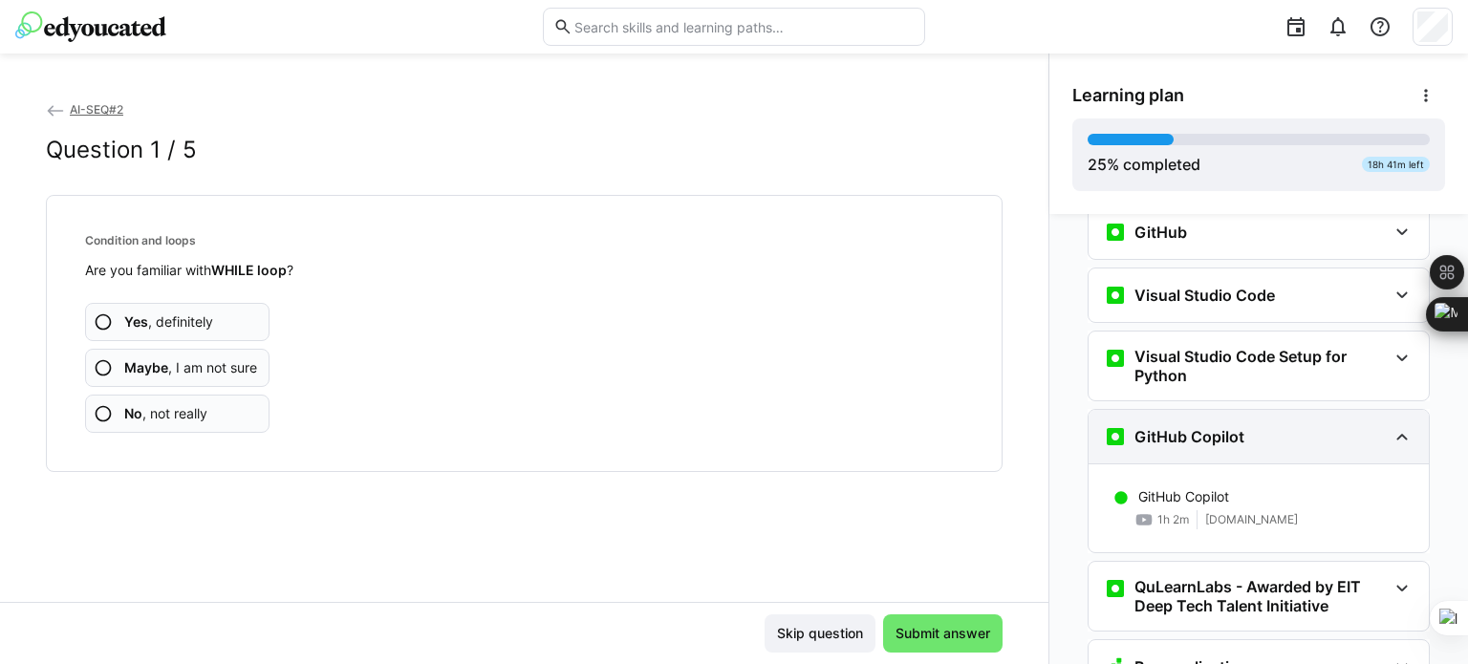
click at [1305, 425] on div "GitHub Copilot" at bounding box center [1245, 436] width 283 height 23
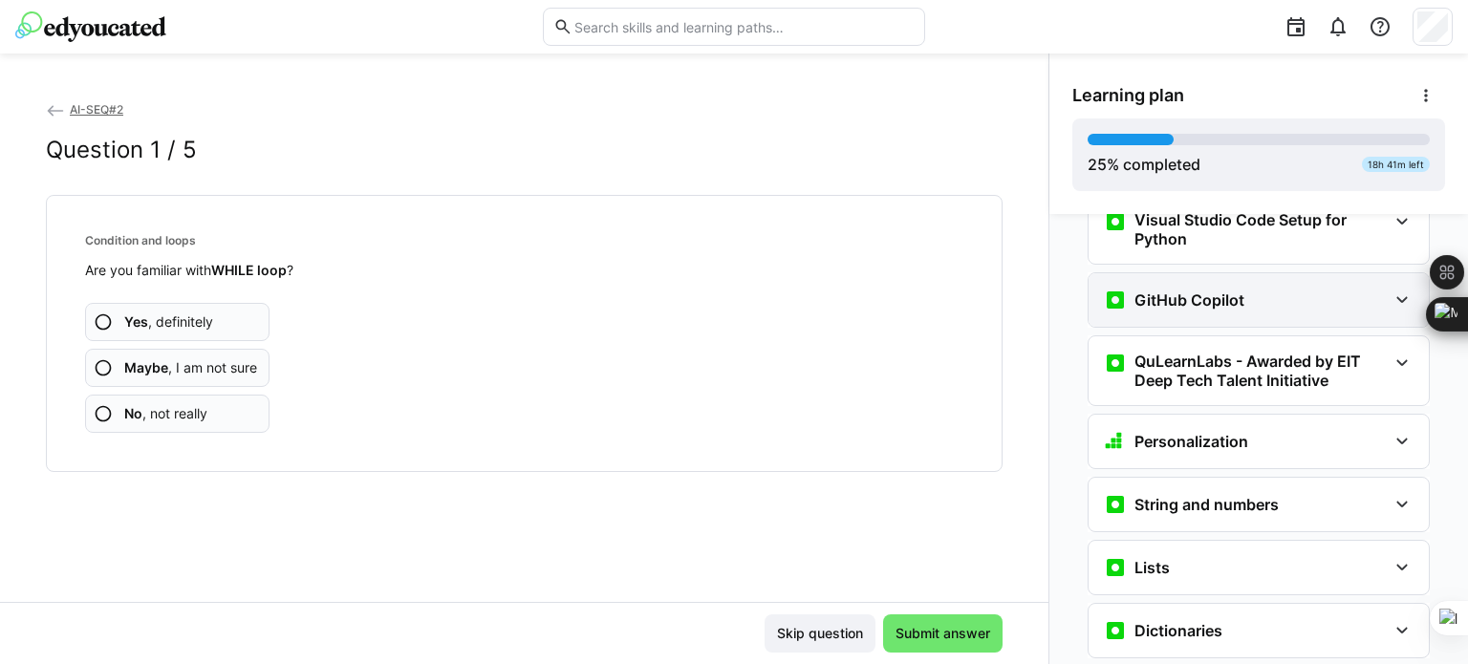
scroll to position [817, 0]
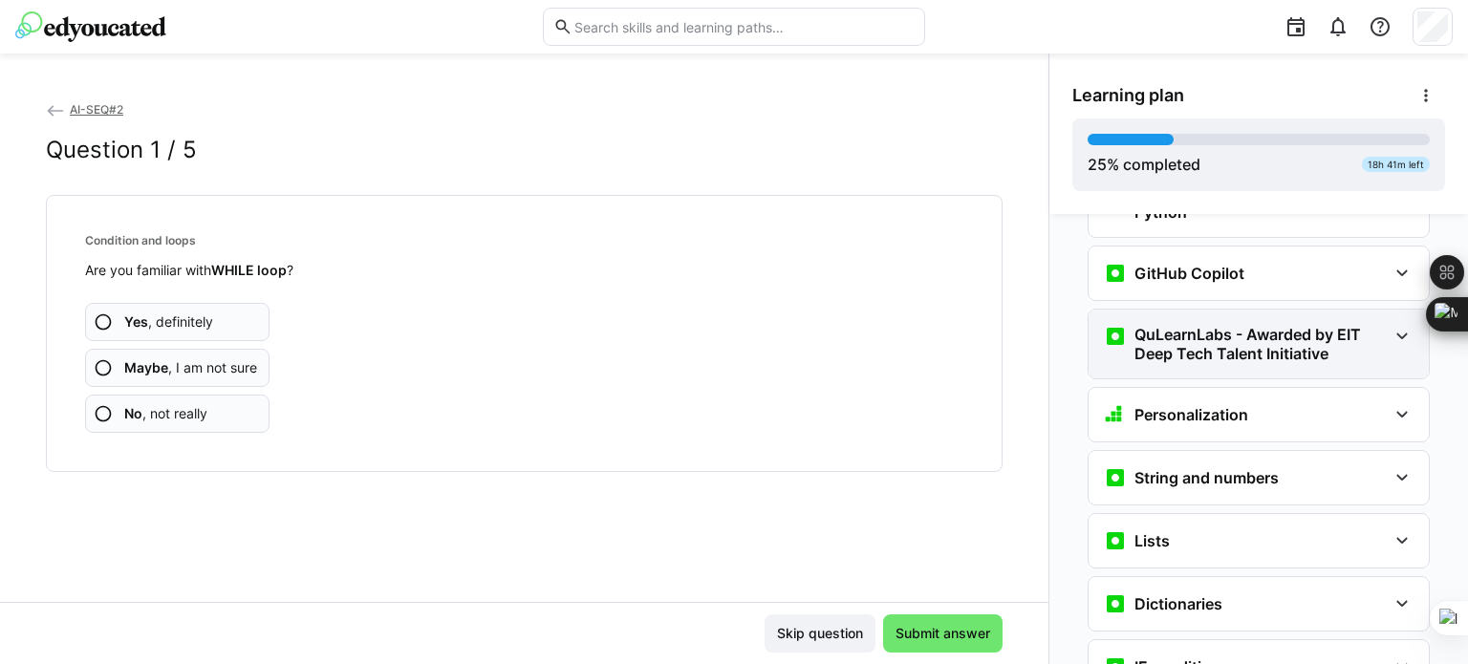
click at [1333, 325] on h3 "QuLearnLabs - Awarded by EIT Deep Tech Talent Initiative" at bounding box center [1260, 344] width 252 height 38
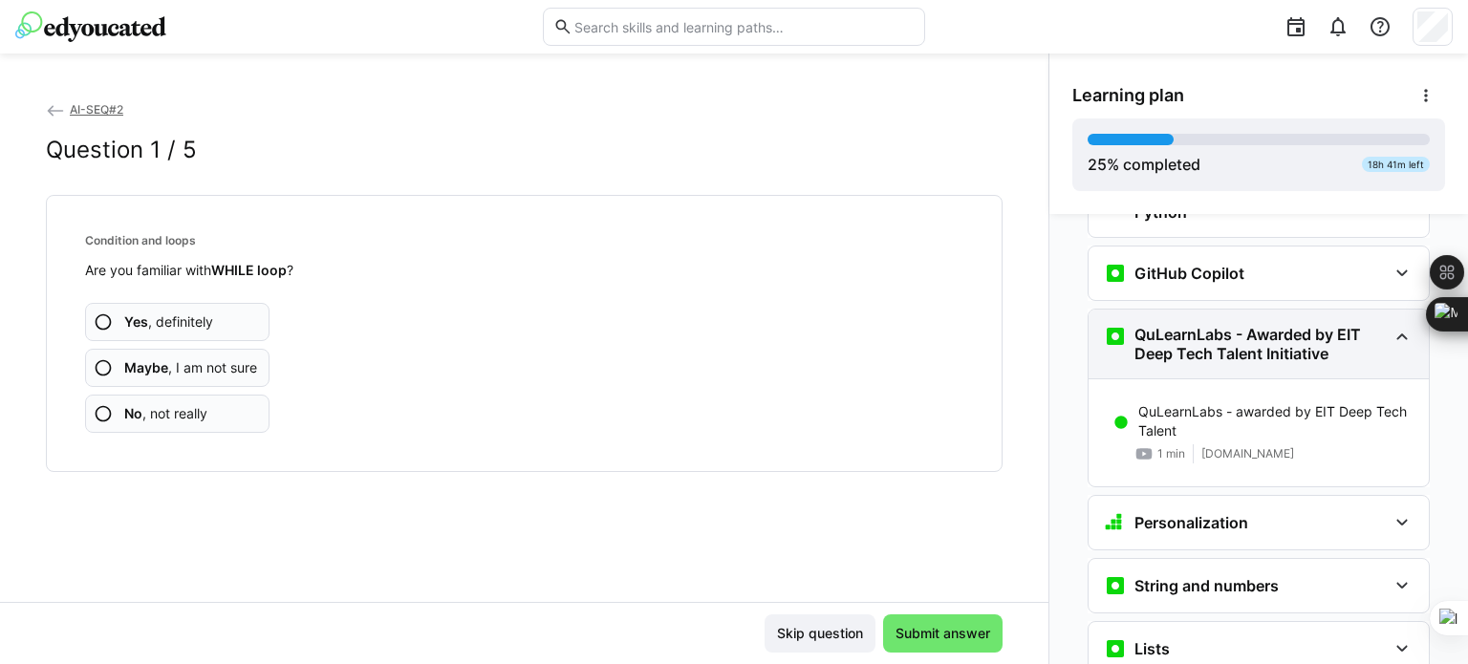
click at [1333, 325] on h3 "QuLearnLabs - Awarded by EIT Deep Tech Talent Initiative" at bounding box center [1260, 344] width 252 height 38
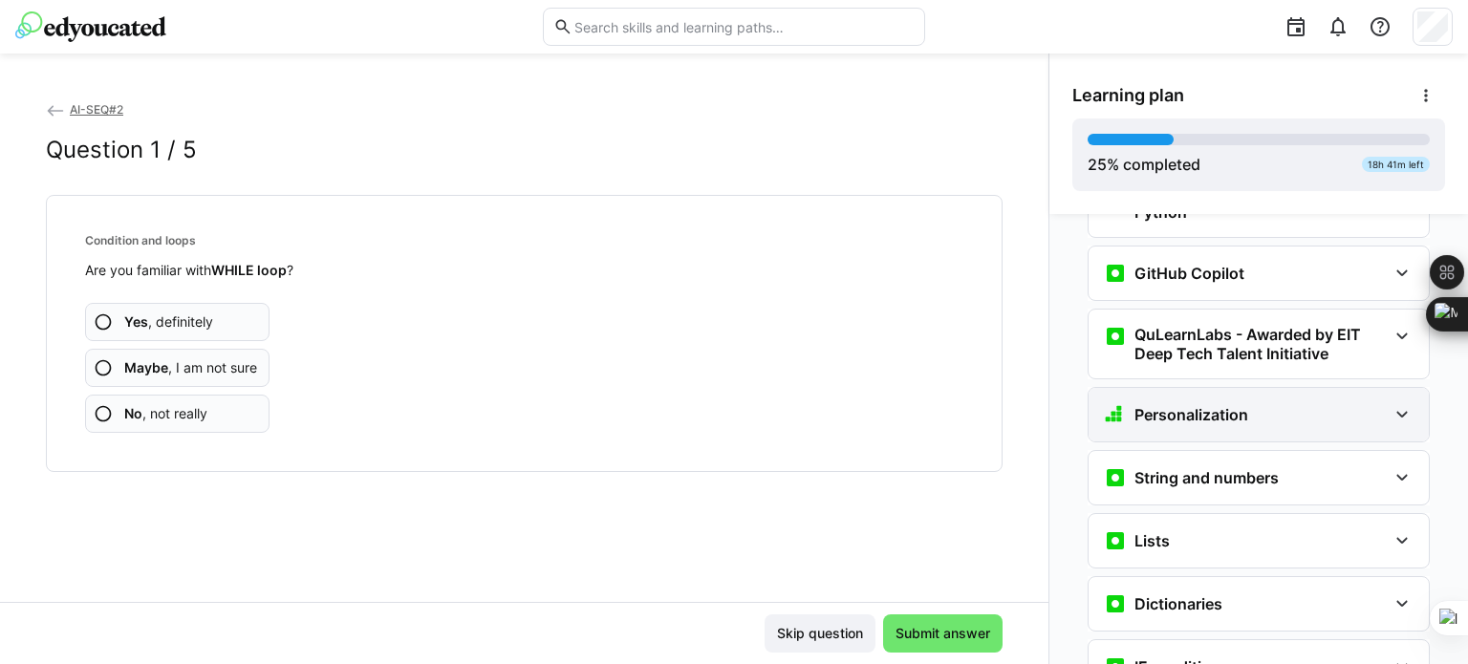
click at [1334, 403] on div "Personalization" at bounding box center [1245, 414] width 283 height 23
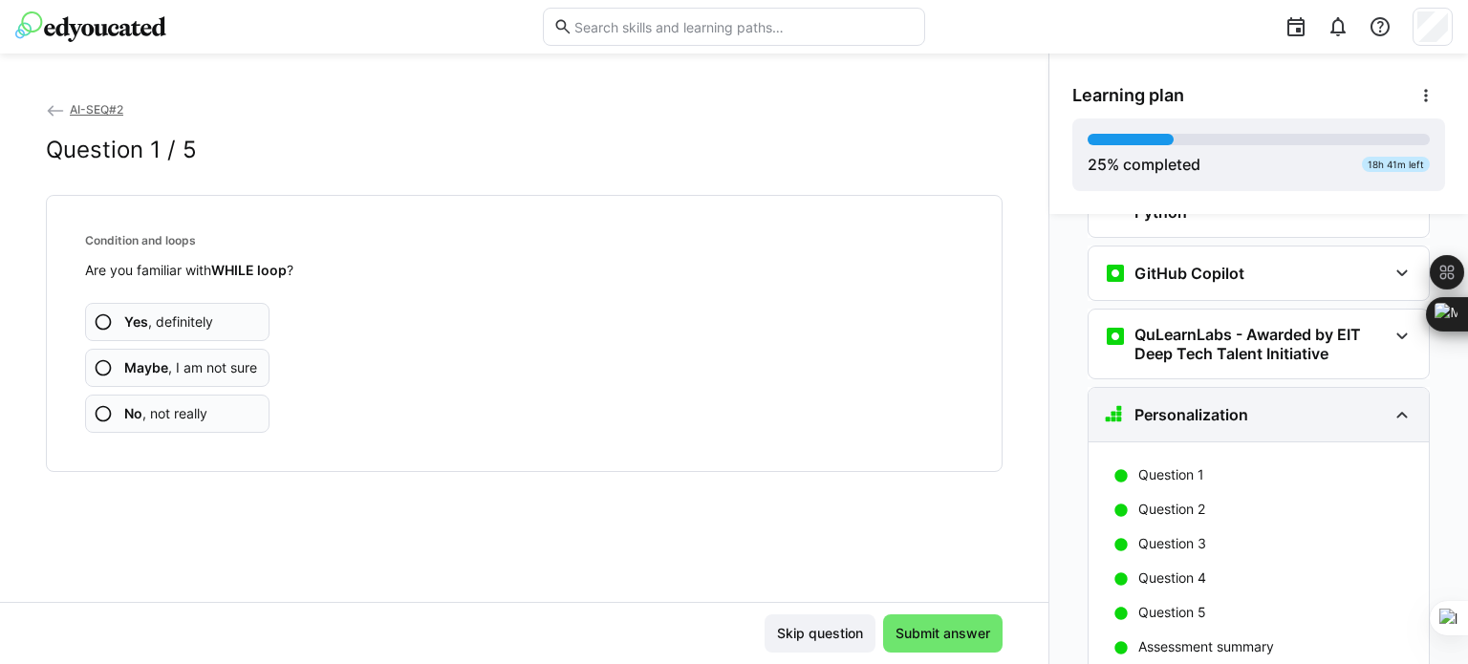
click at [1334, 403] on div "Personalization" at bounding box center [1245, 414] width 283 height 23
